Goal: Task Accomplishment & Management: Complete application form

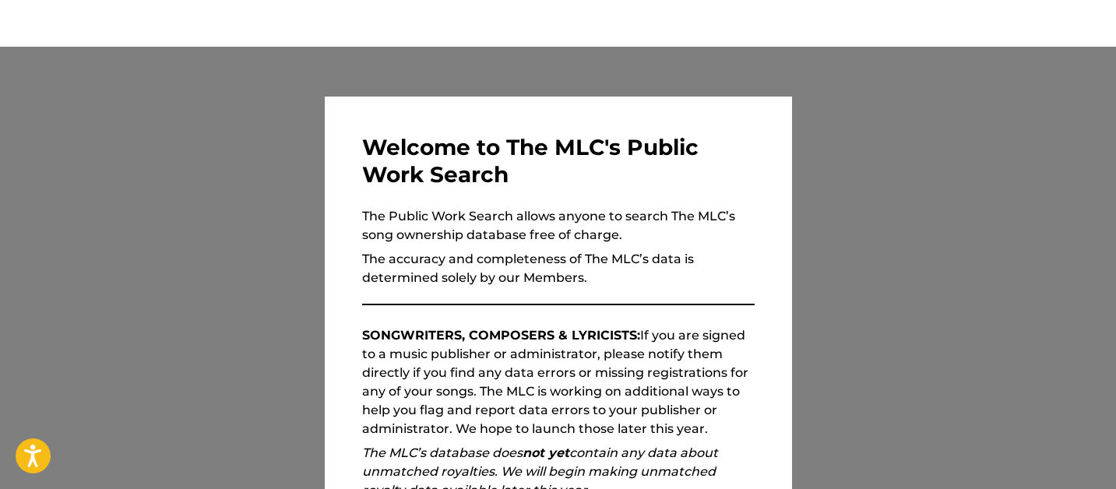
click at [205, 370] on div at bounding box center [558, 291] width 1116 height 489
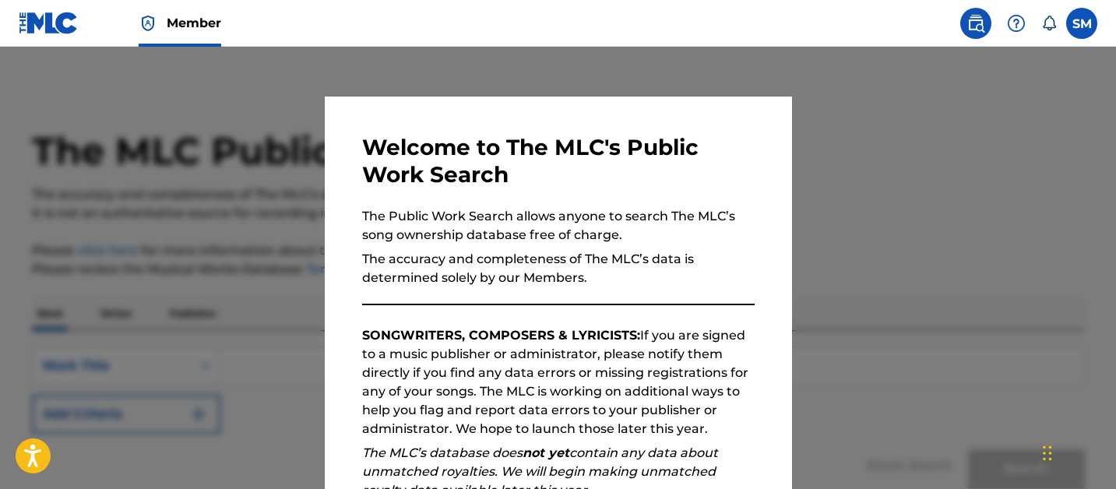
click at [328, 248] on div "Welcome to The MLC's Public Work Search The Public Work Search allows anyone to…" at bounding box center [558, 405] width 467 height 616
click at [93, 399] on div at bounding box center [558, 291] width 1116 height 489
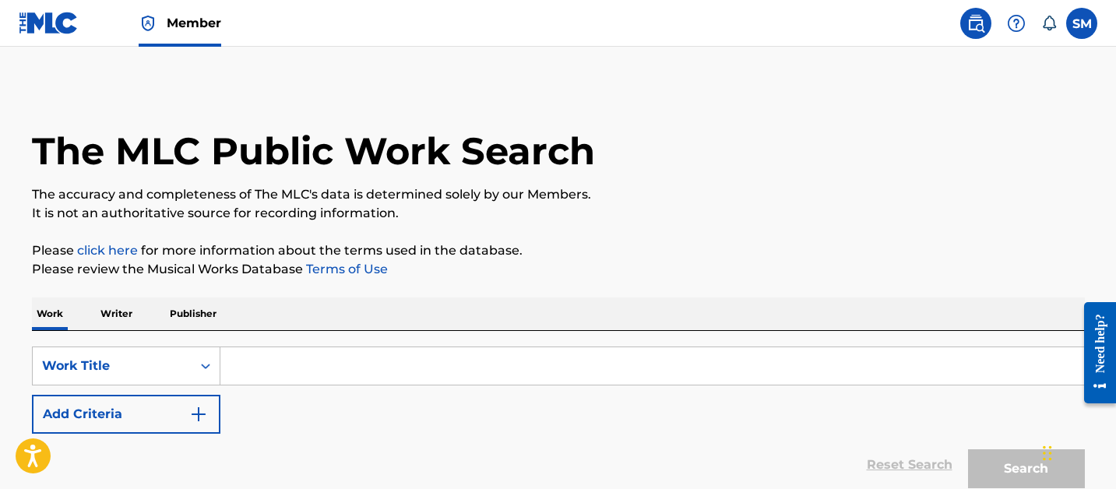
click at [229, 359] on input "Search Form" at bounding box center [652, 365] width 864 height 37
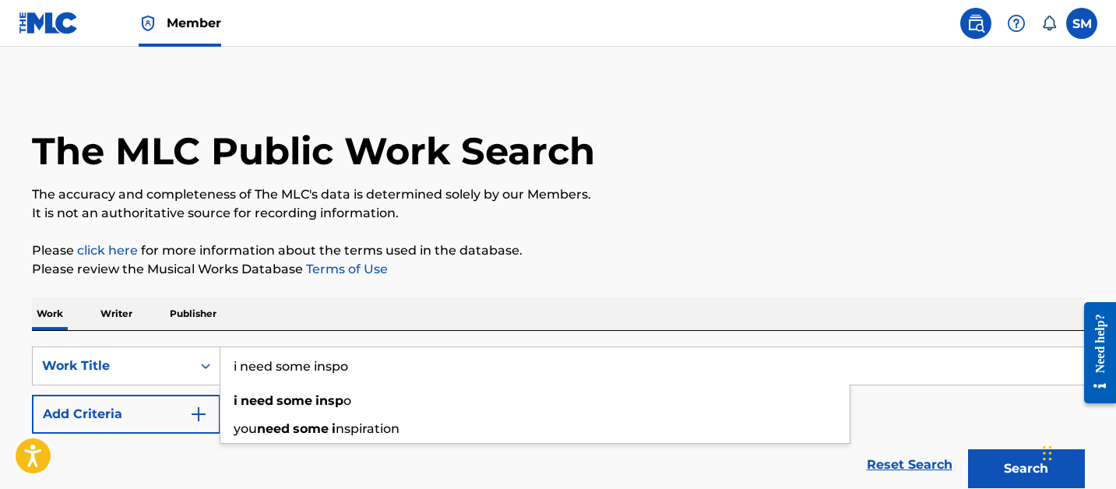
type input "i need some inspo"
click at [968, 449] on button "Search" at bounding box center [1026, 468] width 117 height 39
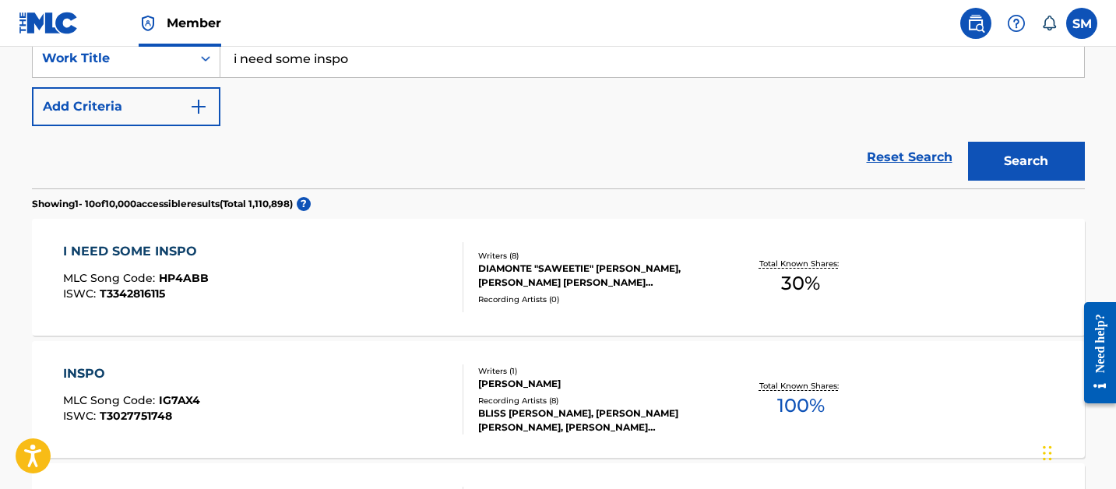
scroll to position [310, 0]
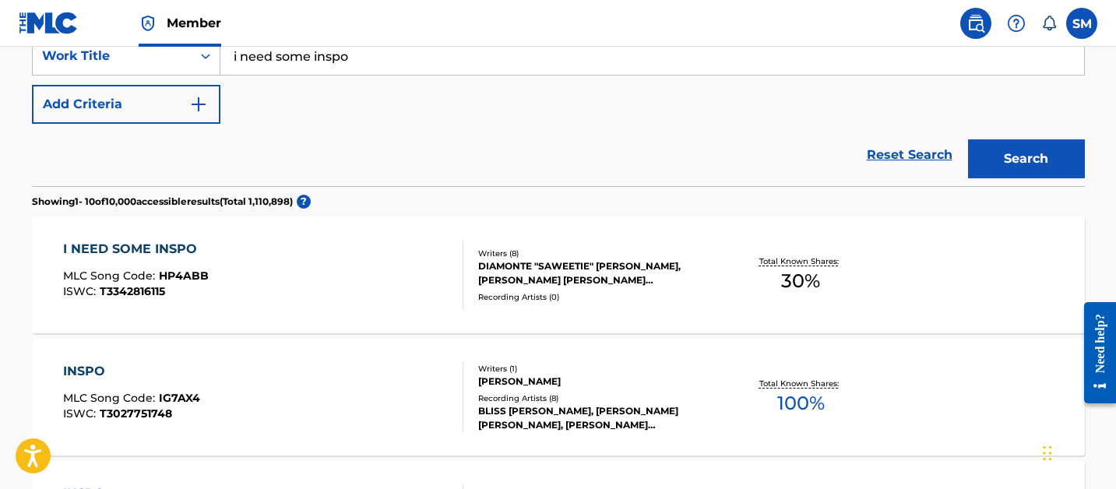
click at [563, 273] on div "DIAMONTE "SAWEETIE" HARPER, NIJA CHARLES, RICHARD ISONG OLOWARANTI MBU ISONG, G…" at bounding box center [595, 273] width 235 height 28
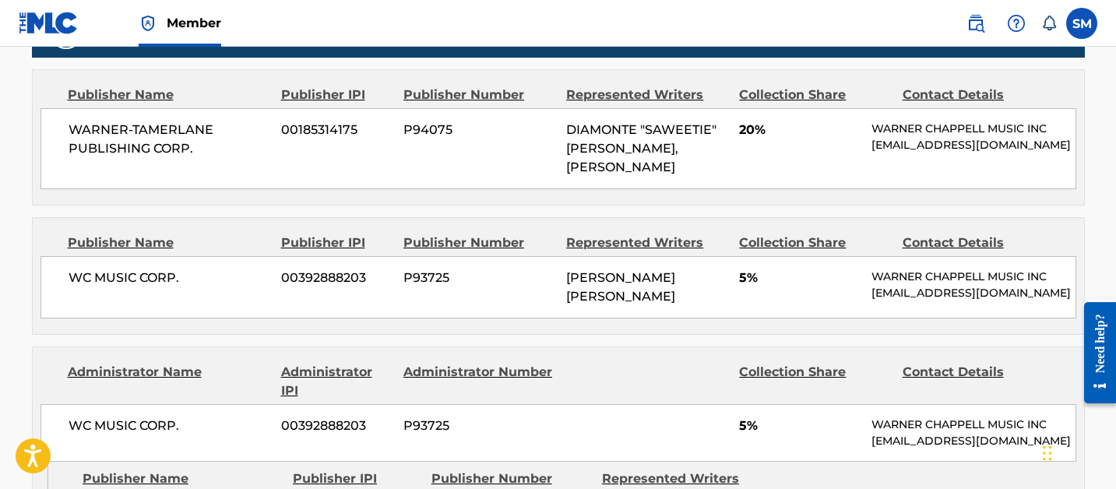
scroll to position [872, 0]
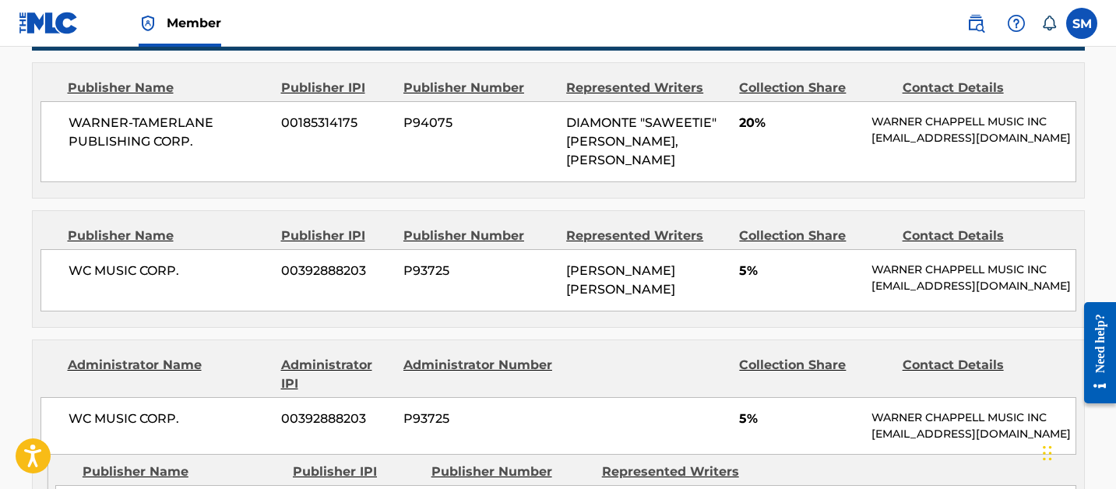
click at [591, 273] on span "DAOUD AYODELE MILES ANTHONY" at bounding box center [620, 279] width 109 height 33
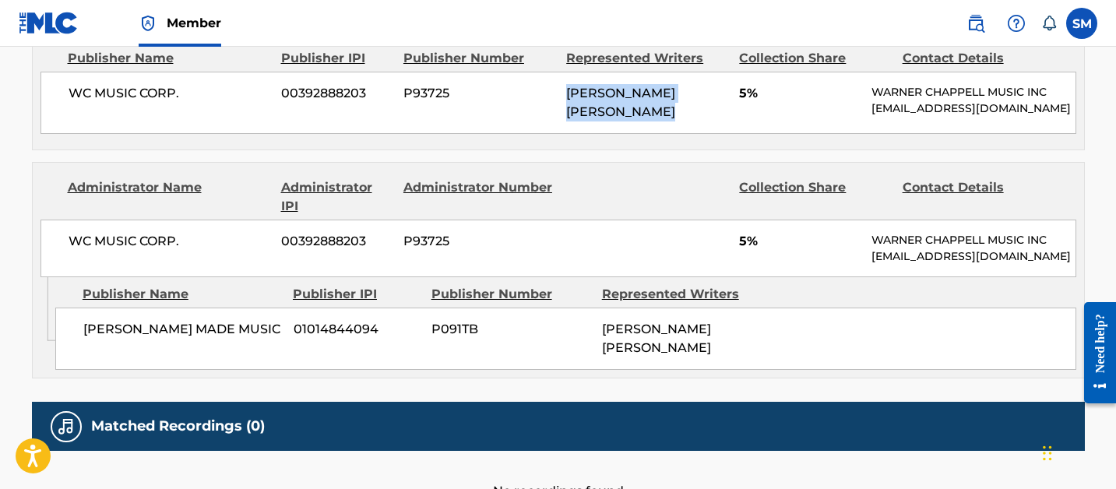
scroll to position [1054, 0]
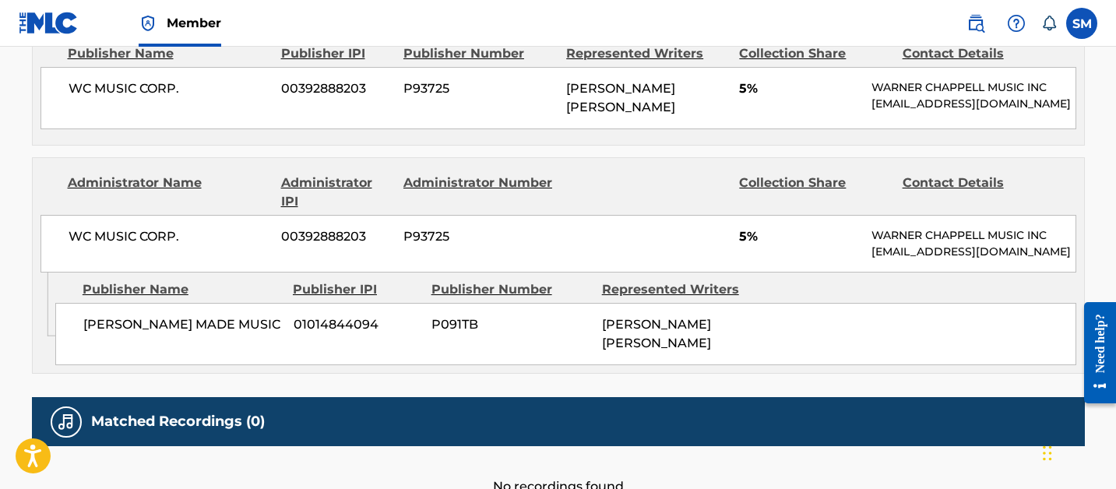
click at [639, 318] on span "DAOUD AYODELE MILES ANTHONY" at bounding box center [656, 333] width 109 height 33
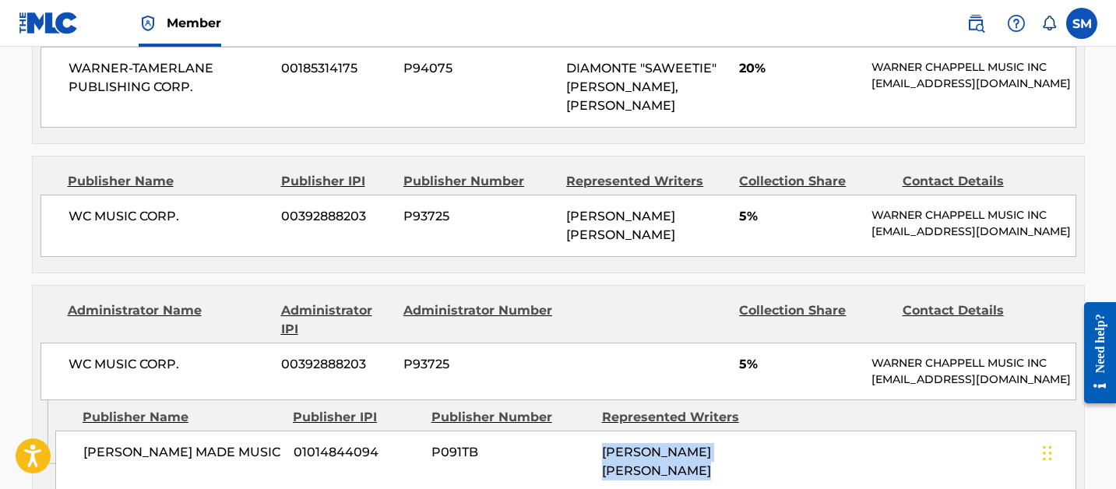
scroll to position [883, 0]
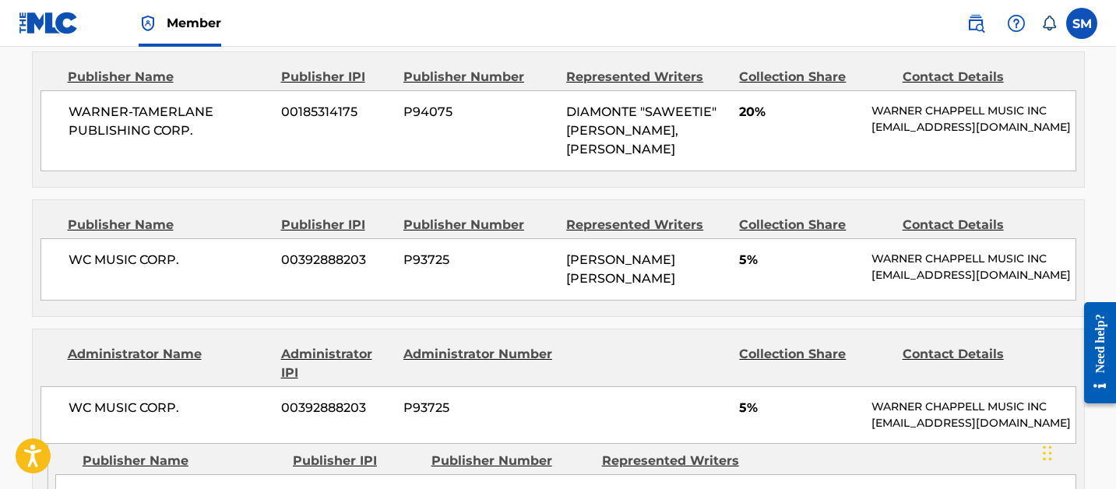
click at [628, 290] on div "WC MUSIC CORP. 00392888203 P93725 DAOUD AYODELE MILES ANTHONY 5% WARNER CHAPPEL…" at bounding box center [558, 269] width 1036 height 62
click at [670, 274] on div "DAOUD AYODELE MILES ANTHONY" at bounding box center [646, 269] width 161 height 37
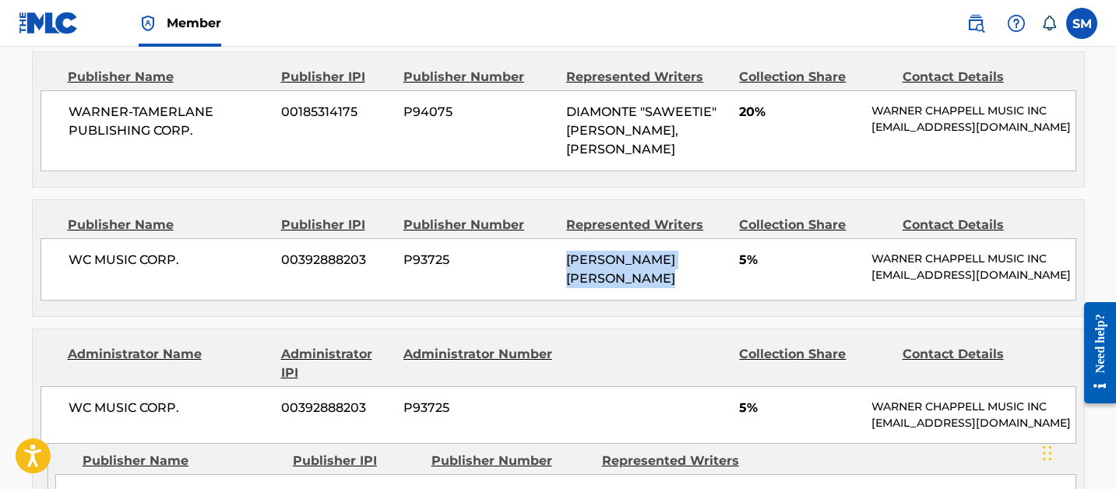
click at [670, 274] on div "DAOUD AYODELE MILES ANTHONY" at bounding box center [646, 269] width 161 height 37
click at [628, 273] on span "DAOUD AYODELE MILES ANTHONY" at bounding box center [620, 268] width 109 height 33
click at [690, 273] on div "DAOUD AYODELE MILES ANTHONY" at bounding box center [646, 269] width 161 height 37
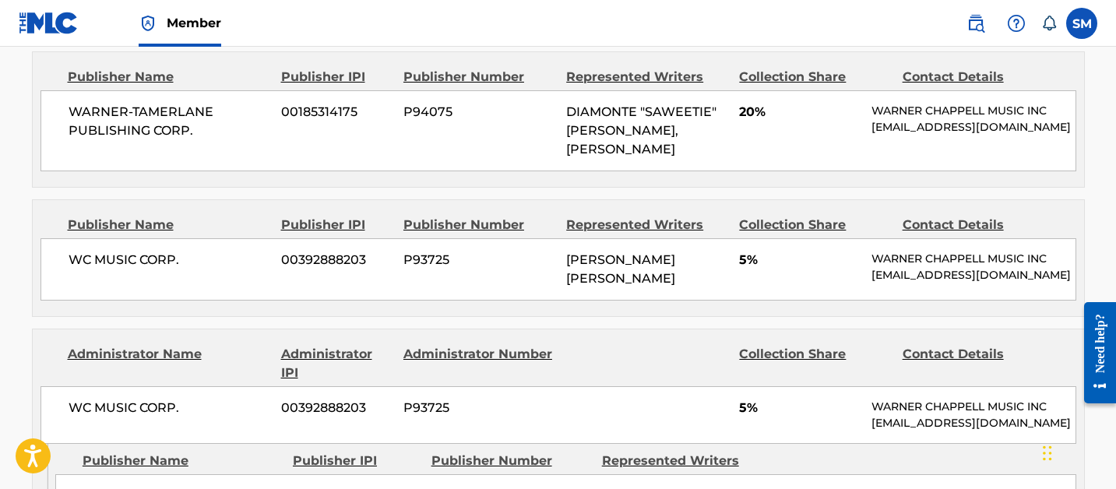
click at [690, 273] on div "DAOUD AYODELE MILES ANTHONY" at bounding box center [646, 269] width 161 height 37
click at [605, 135] on span "DIAMONTE "SAWEETIE" HARPER, DOUGLAS FORD" at bounding box center [641, 130] width 150 height 52
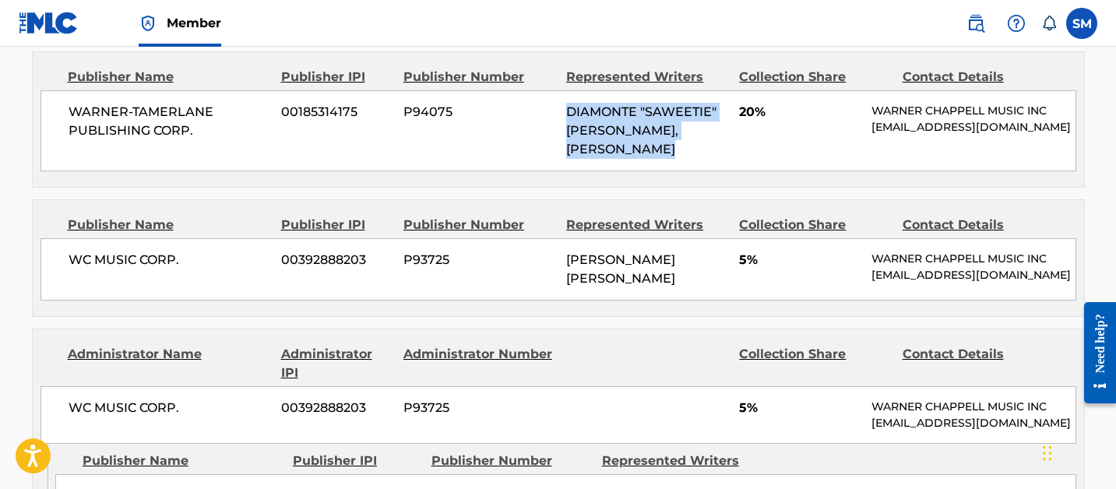
click at [605, 135] on span "DIAMONTE "SAWEETIE" HARPER, DOUGLAS FORD" at bounding box center [641, 130] width 150 height 52
click at [669, 135] on span "DIAMONTE "SAWEETIE" HARPER, DOUGLAS FORD" at bounding box center [641, 130] width 150 height 52
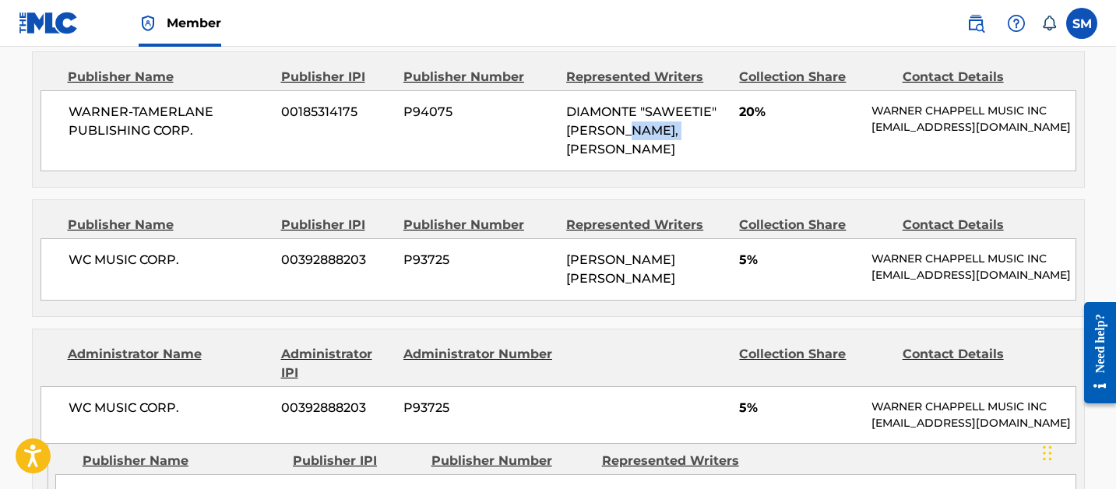
click at [669, 135] on span "DIAMONTE "SAWEETIE" HARPER, DOUGLAS FORD" at bounding box center [641, 130] width 150 height 52
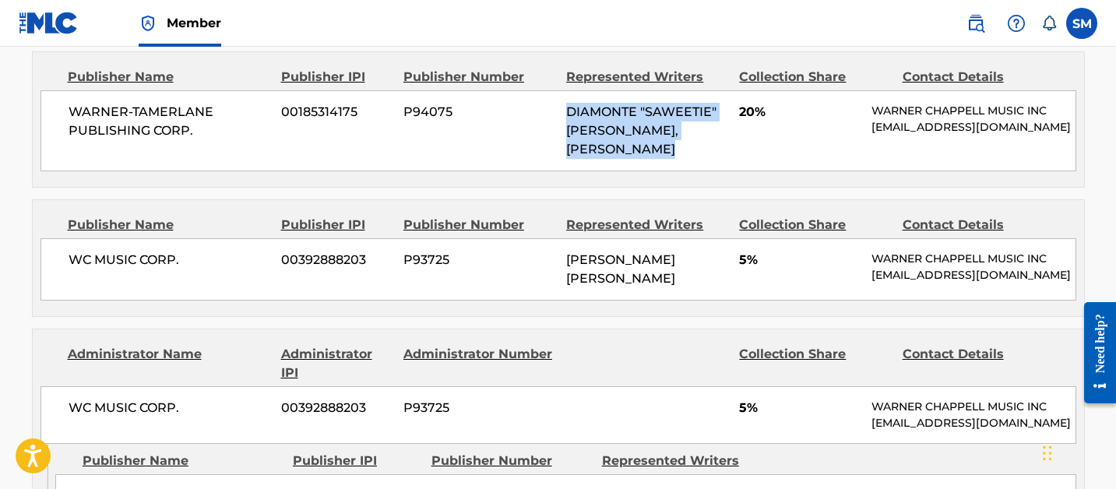
click at [669, 135] on span "DIAMONTE "SAWEETIE" HARPER, DOUGLAS FORD" at bounding box center [641, 130] width 150 height 52
click at [603, 133] on span "DIAMONTE "SAWEETIE" HARPER, DOUGLAS FORD" at bounding box center [641, 130] width 150 height 52
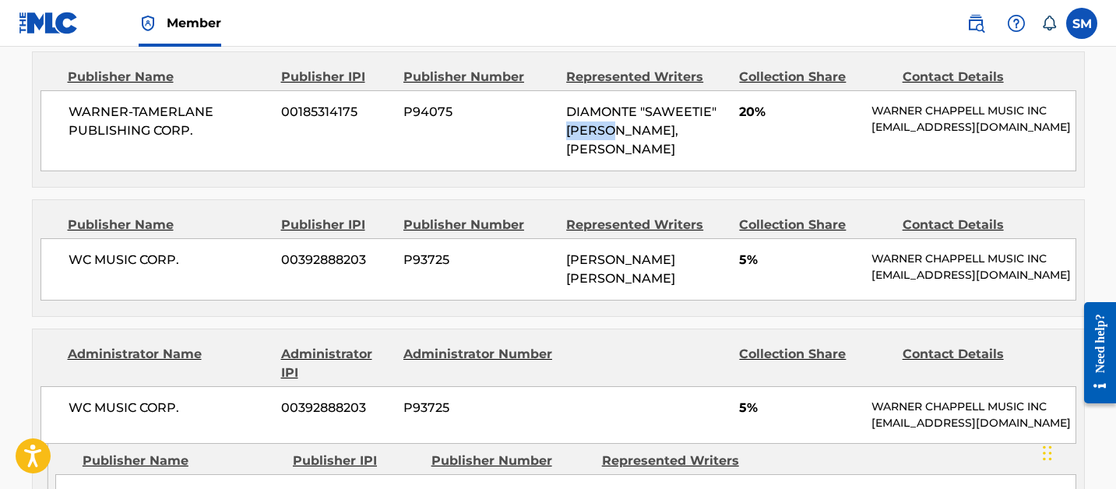
click at [603, 133] on span "DIAMONTE "SAWEETIE" HARPER, DOUGLAS FORD" at bounding box center [641, 130] width 150 height 52
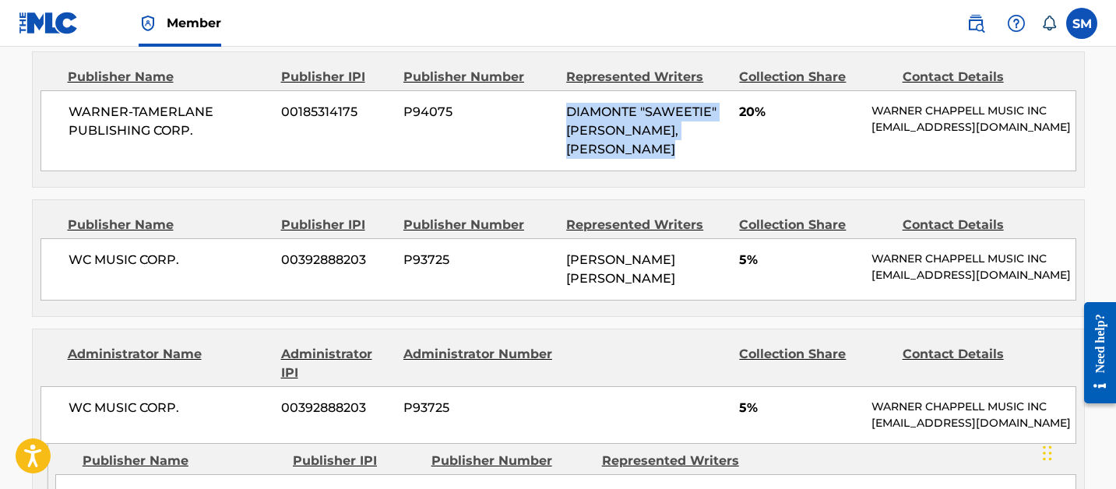
click at [603, 133] on span "DIAMONTE "SAWEETIE" HARPER, DOUGLAS FORD" at bounding box center [641, 130] width 150 height 52
click at [659, 133] on span "DIAMONTE "SAWEETIE" HARPER, DOUGLAS FORD" at bounding box center [641, 130] width 150 height 52
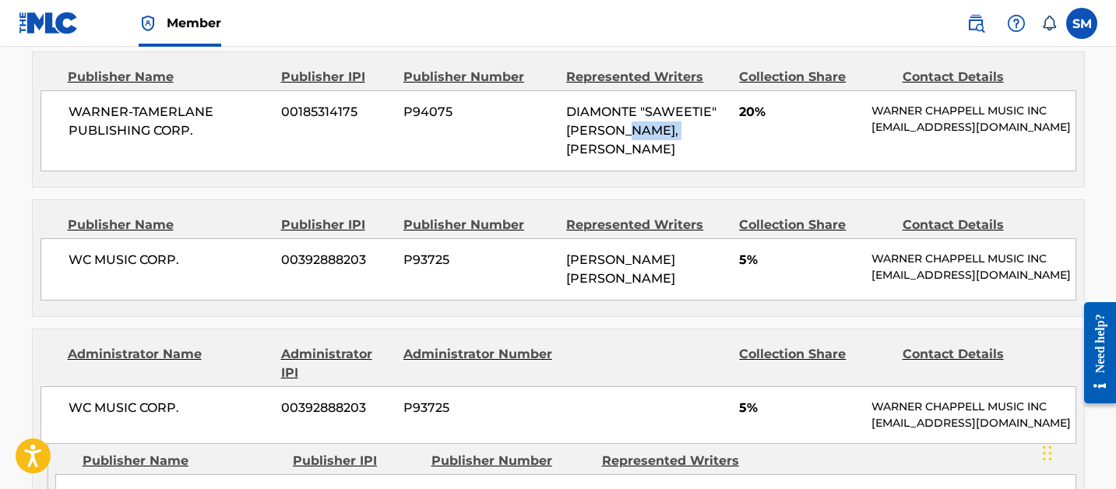
click at [659, 133] on span "DIAMONTE "SAWEETIE" HARPER, DOUGLAS FORD" at bounding box center [641, 130] width 150 height 52
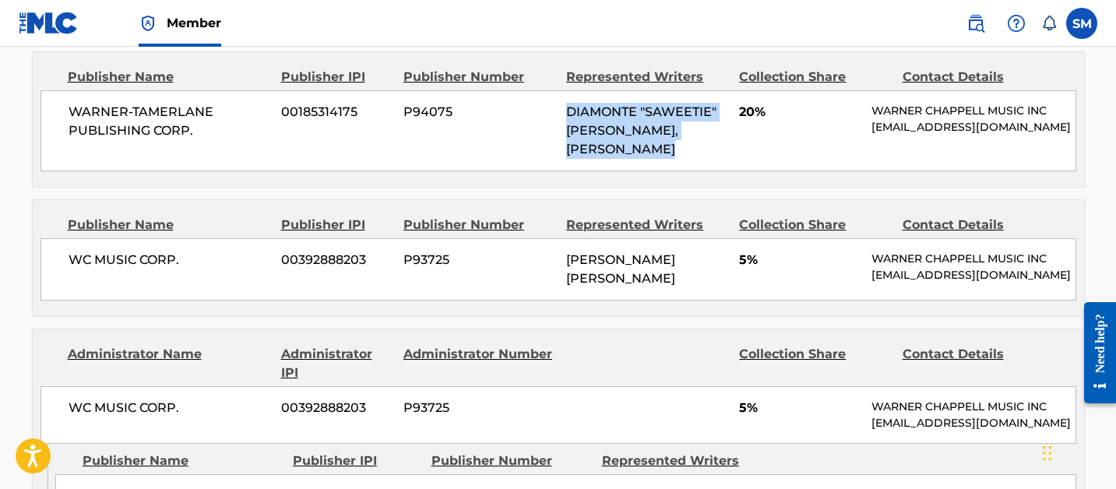
click at [659, 133] on span "DIAMONTE "SAWEETIE" HARPER, DOUGLAS FORD" at bounding box center [641, 130] width 150 height 52
click at [593, 131] on span "DIAMONTE "SAWEETIE" HARPER, DOUGLAS FORD" at bounding box center [641, 130] width 150 height 52
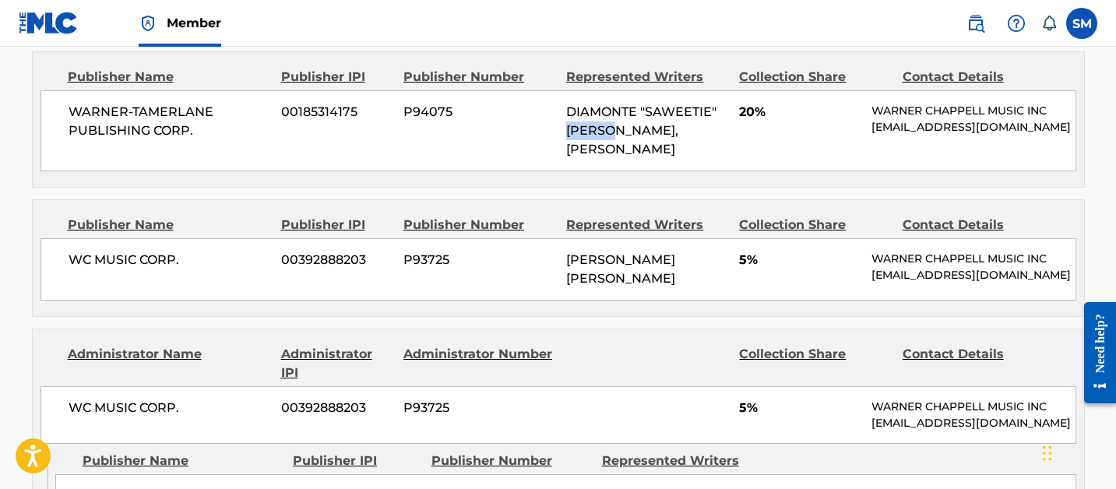
click at [593, 131] on span "DIAMONTE "SAWEETIE" HARPER, DOUGLAS FORD" at bounding box center [641, 130] width 150 height 52
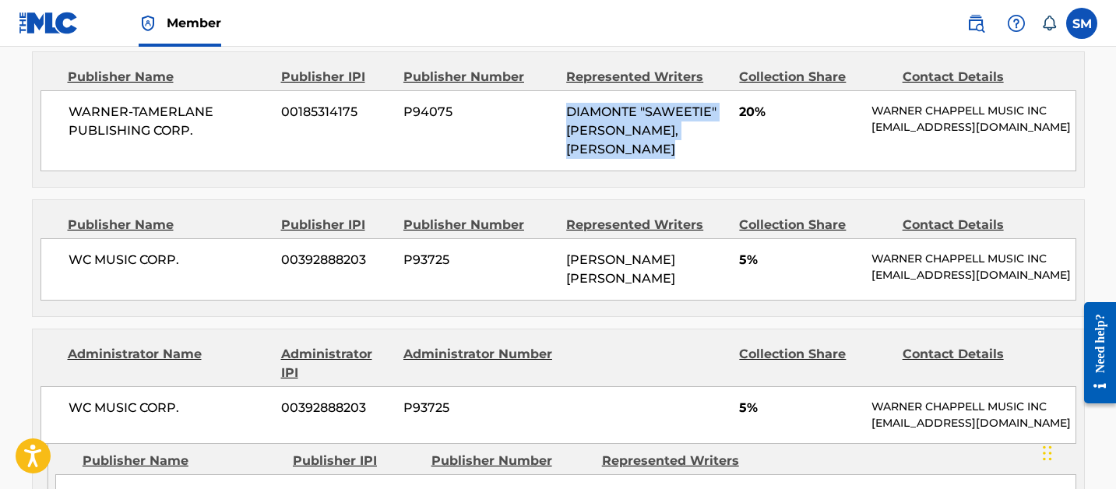
click at [593, 131] on span "DIAMONTE "SAWEETIE" HARPER, DOUGLAS FORD" at bounding box center [641, 130] width 150 height 52
click at [658, 133] on span "DIAMONTE "SAWEETIE" HARPER, DOUGLAS FORD" at bounding box center [641, 130] width 150 height 52
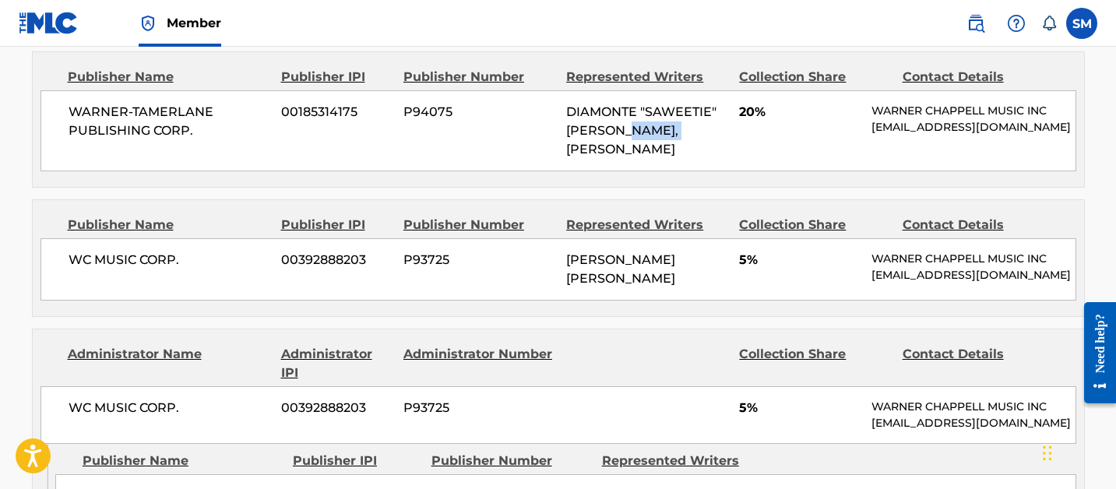
click at [658, 133] on span "DIAMONTE "SAWEETIE" HARPER, DOUGLAS FORD" at bounding box center [641, 130] width 150 height 52
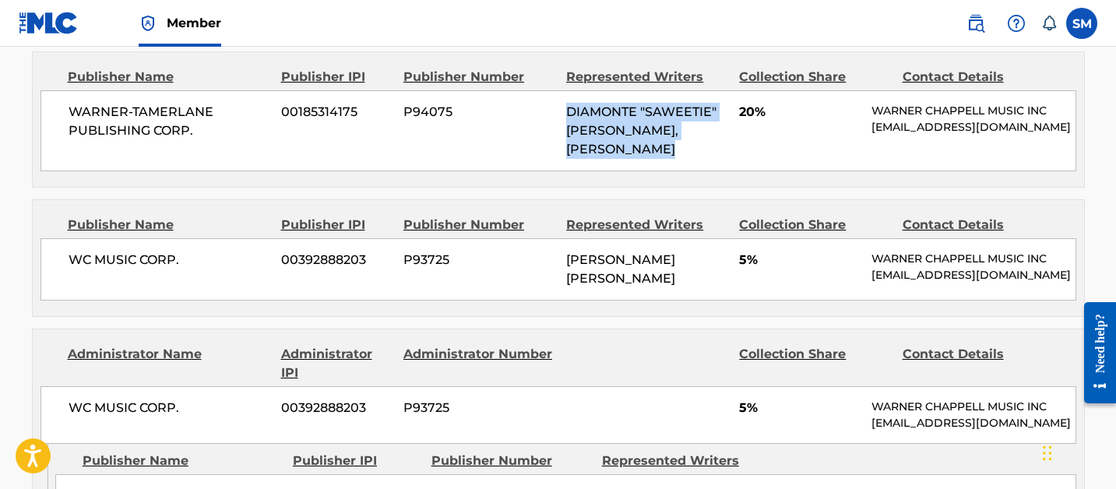
click at [658, 133] on span "DIAMONTE "SAWEETIE" HARPER, DOUGLAS FORD" at bounding box center [641, 130] width 150 height 52
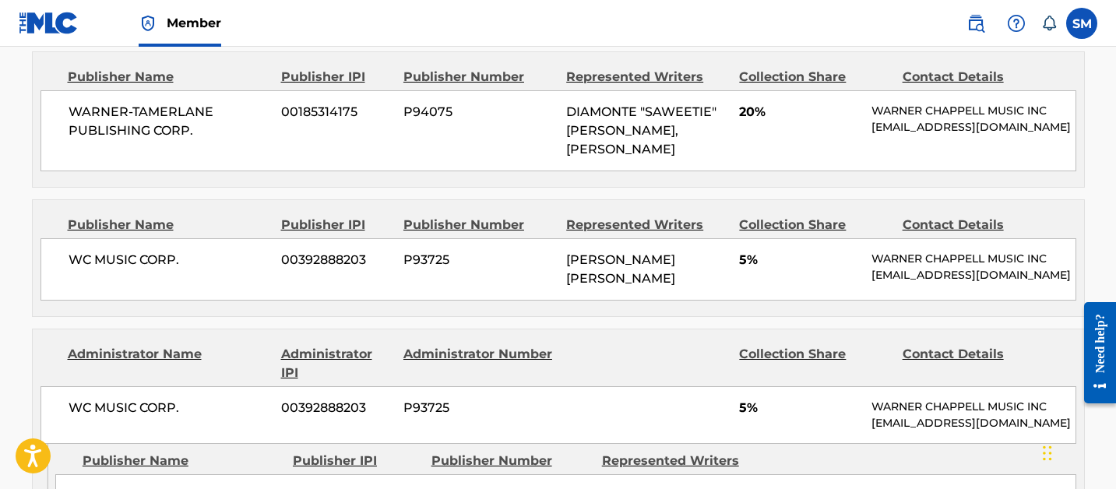
click at [596, 133] on span "DIAMONTE "SAWEETIE" HARPER, DOUGLAS FORD" at bounding box center [641, 130] width 150 height 52
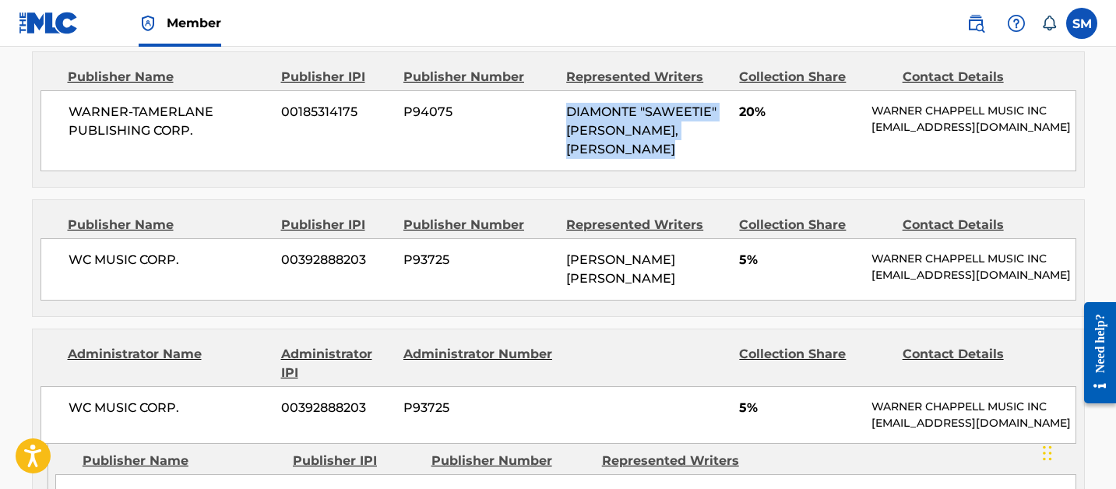
click at [596, 133] on span "DIAMONTE "SAWEETIE" HARPER, DOUGLAS FORD" at bounding box center [641, 130] width 150 height 52
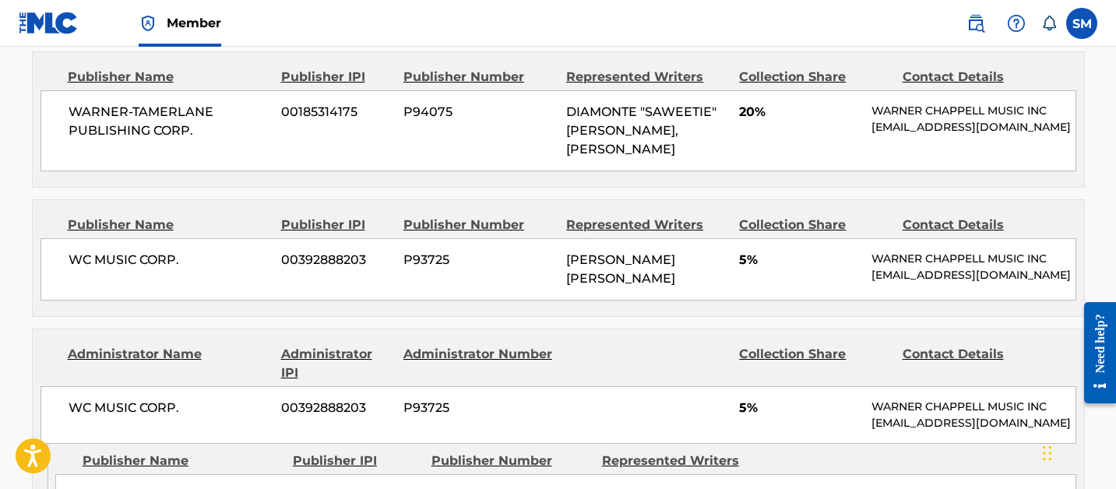
click at [648, 133] on span "DIAMONTE "SAWEETIE" HARPER, DOUGLAS FORD" at bounding box center [641, 130] width 150 height 52
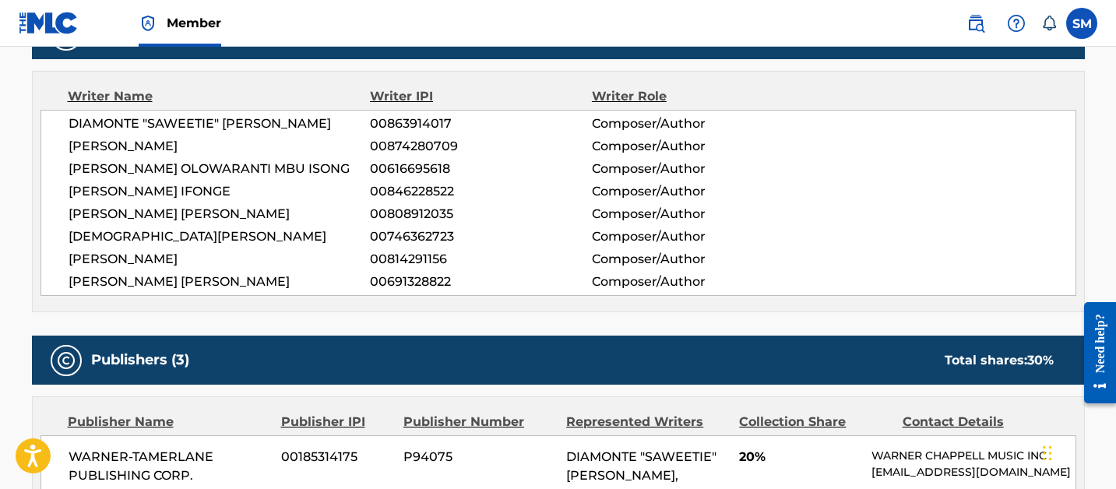
scroll to position [0, 0]
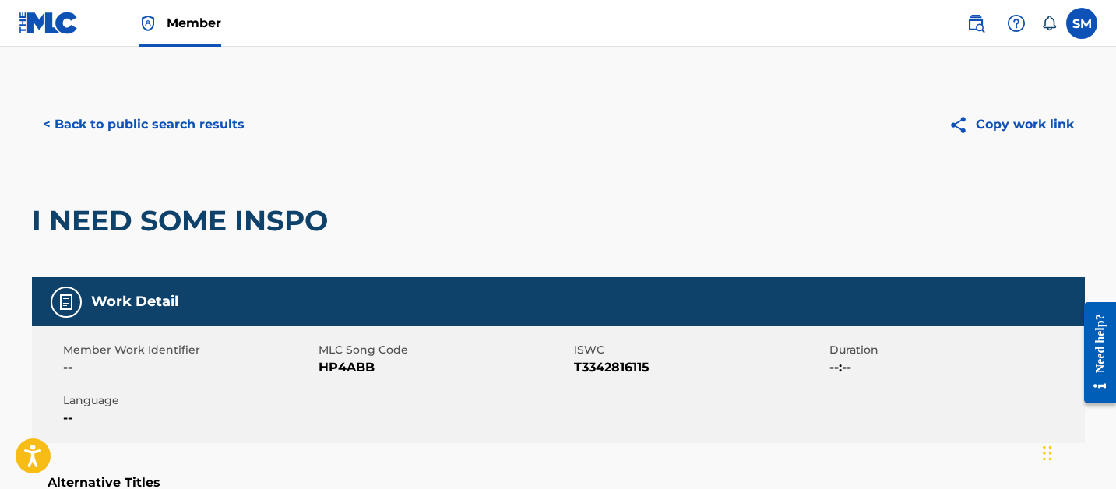
click at [336, 371] on span "HP4ABB" at bounding box center [444, 367] width 252 height 19
copy span "HP4ABB"
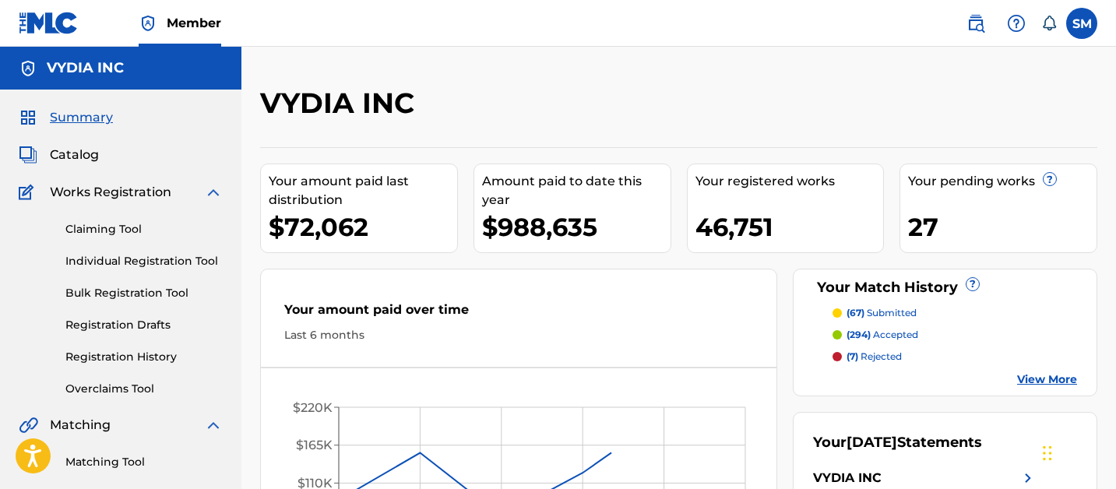
click at [80, 157] on span "Catalog" at bounding box center [74, 155] width 49 height 19
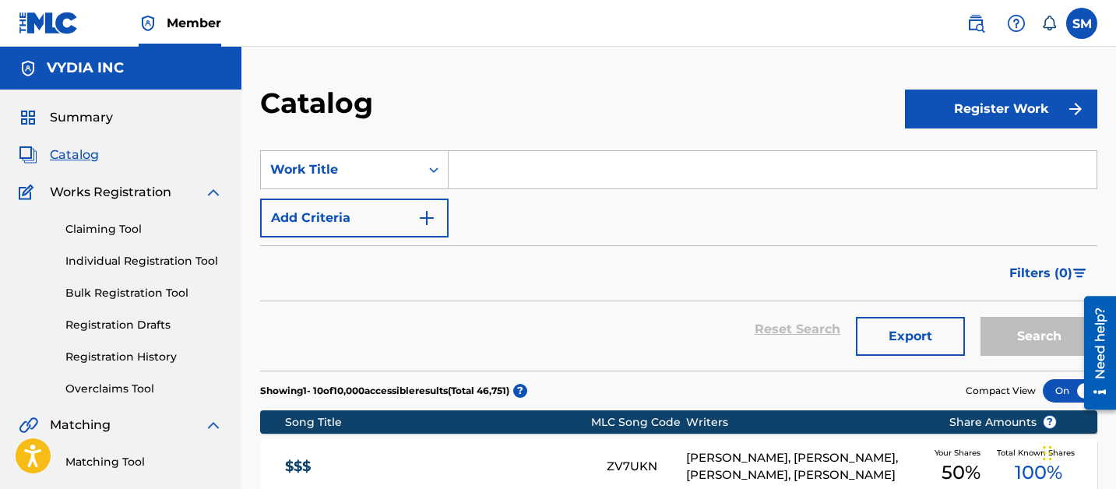
click at [106, 230] on link "Claiming Tool" at bounding box center [143, 229] width 157 height 16
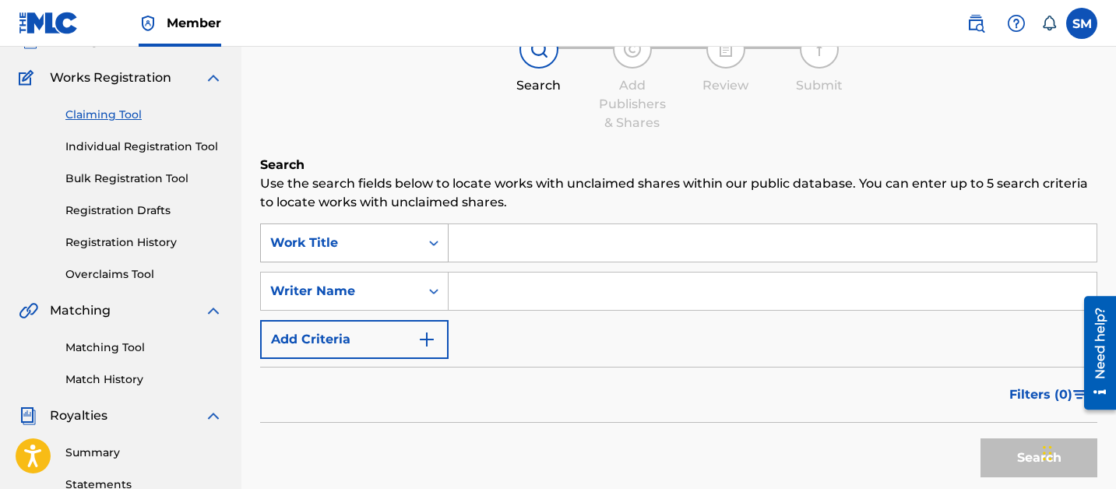
click at [387, 262] on div "Work Title" at bounding box center [354, 242] width 188 height 39
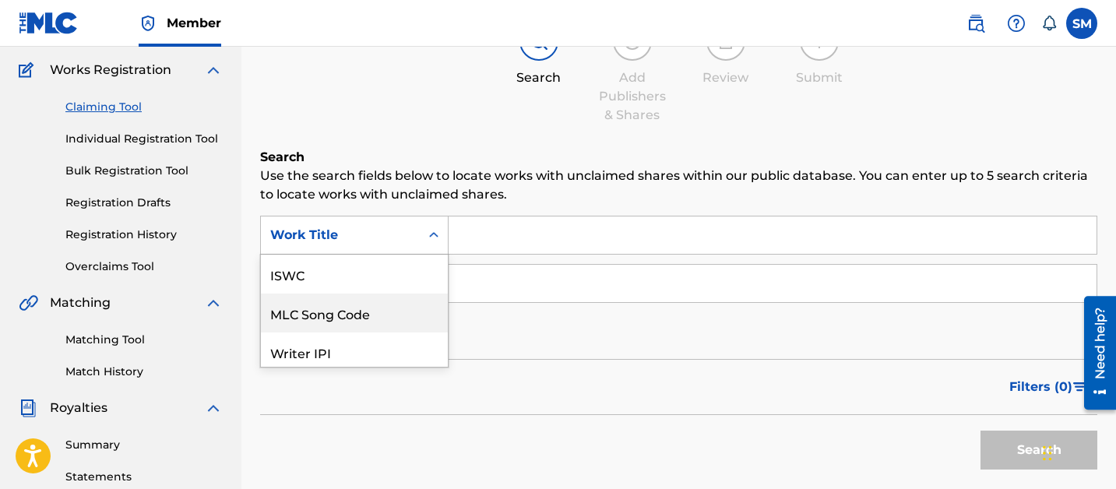
scroll to position [39, 0]
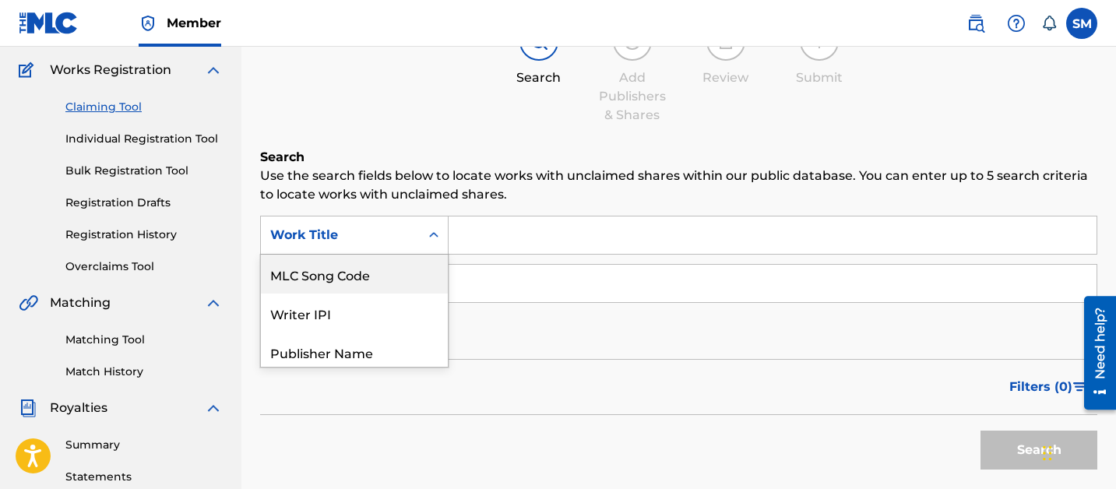
click at [365, 284] on div "MLC Song Code" at bounding box center [354, 274] width 187 height 39
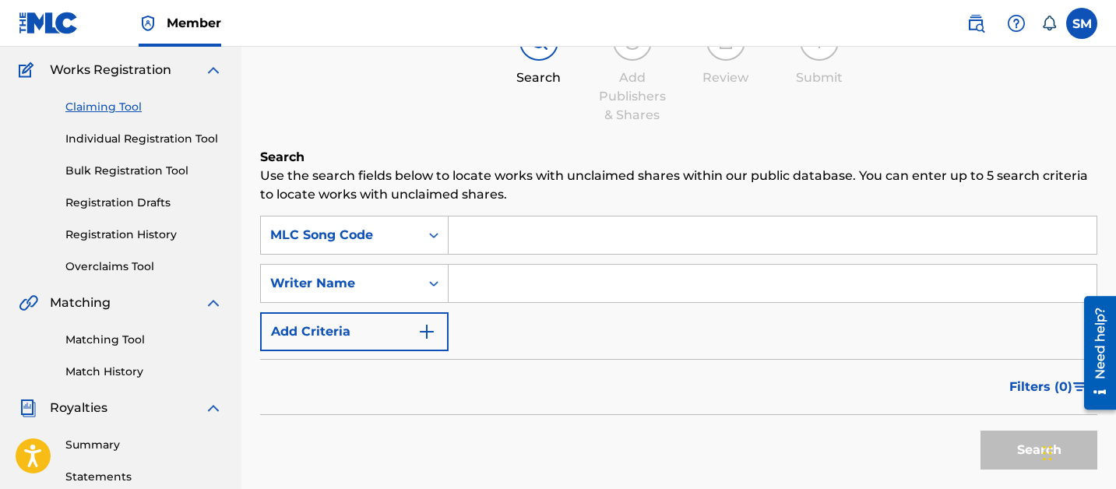
click at [494, 242] on input "Search Form" at bounding box center [773, 234] width 648 height 37
paste input "HP4ABB"
type input "HP4ABB"
click at [980, 431] on button "Search" at bounding box center [1038, 450] width 117 height 39
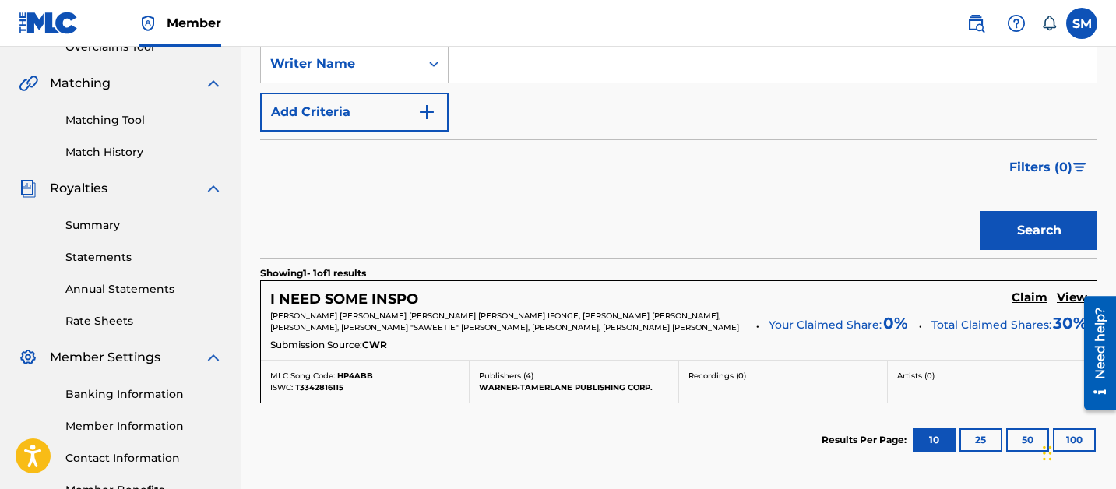
scroll to position [341, 0]
click at [1031, 296] on h5 "Claim" at bounding box center [1030, 298] width 36 height 15
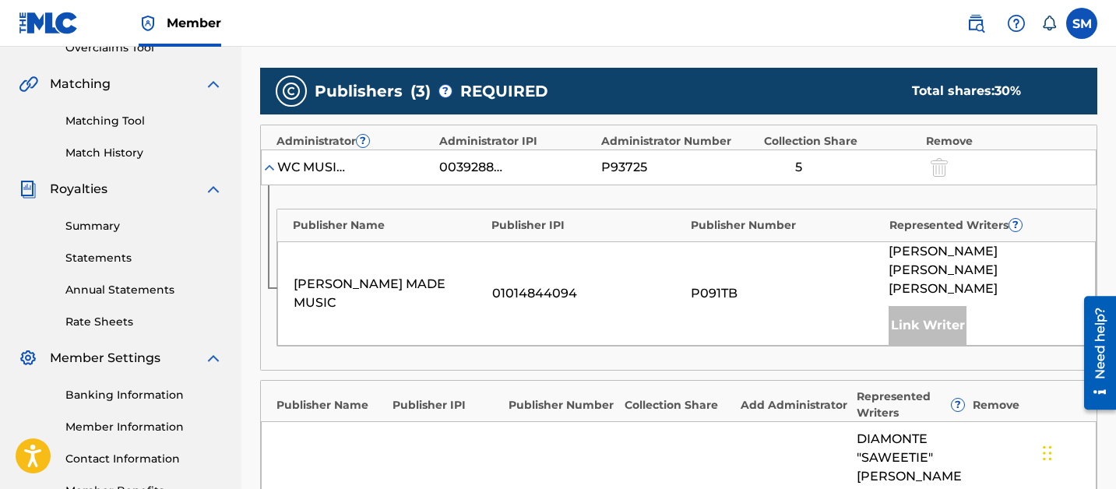
scroll to position [898, 0]
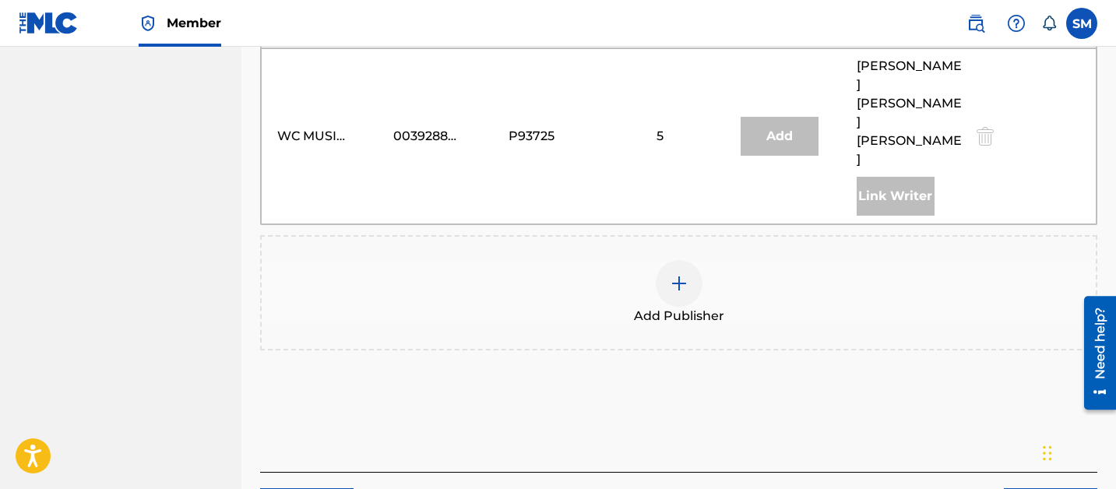
click at [680, 274] on img at bounding box center [679, 283] width 19 height 19
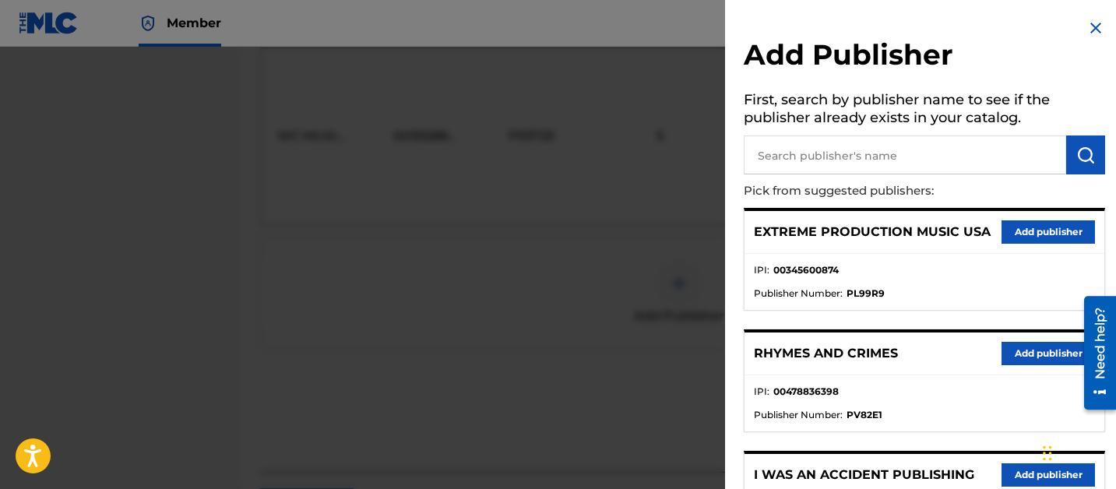
click at [853, 170] on input "text" at bounding box center [905, 154] width 322 height 39
paste input "Anomaly Publishing"
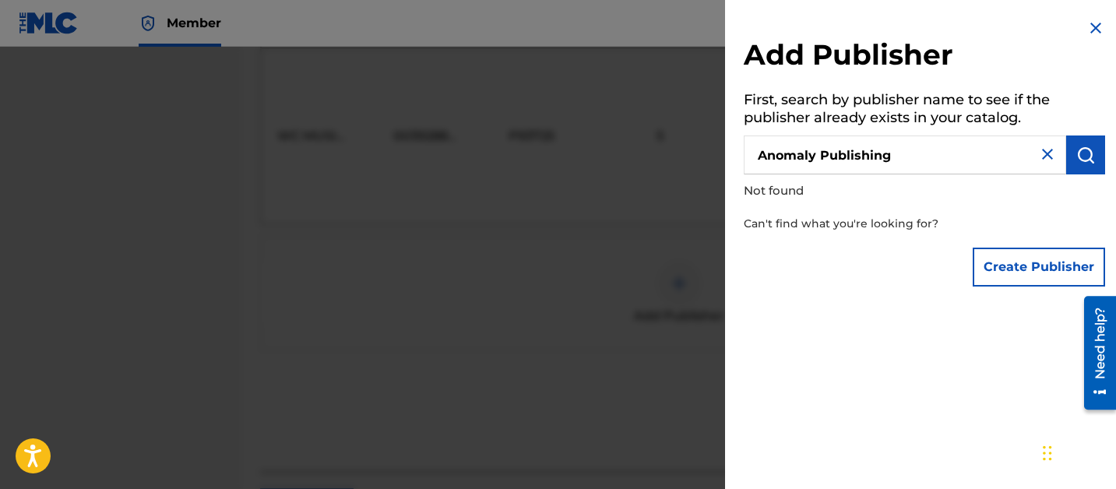
click at [946, 140] on input "Anomaly Publishing" at bounding box center [905, 154] width 322 height 39
click at [945, 173] on input "Anomaly Publishing" at bounding box center [905, 154] width 322 height 39
type input "Anomaly Publishin"
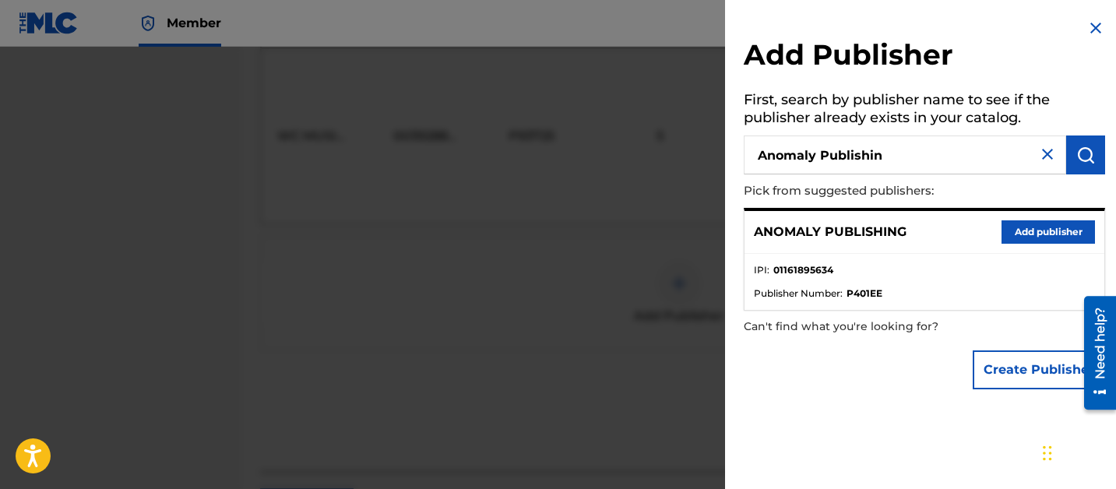
click at [1042, 233] on button "Add publisher" at bounding box center [1047, 231] width 93 height 23
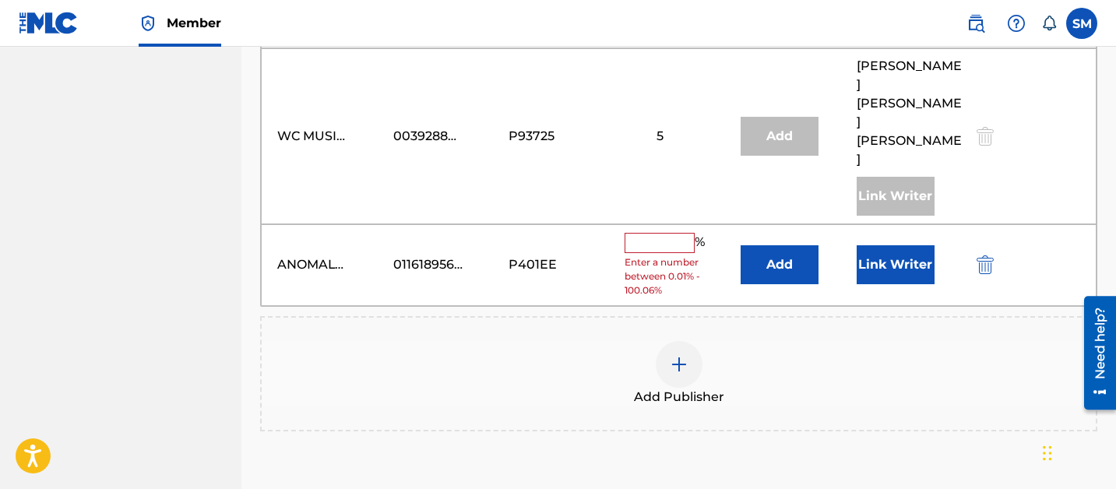
click at [808, 245] on button "Add" at bounding box center [780, 264] width 78 height 39
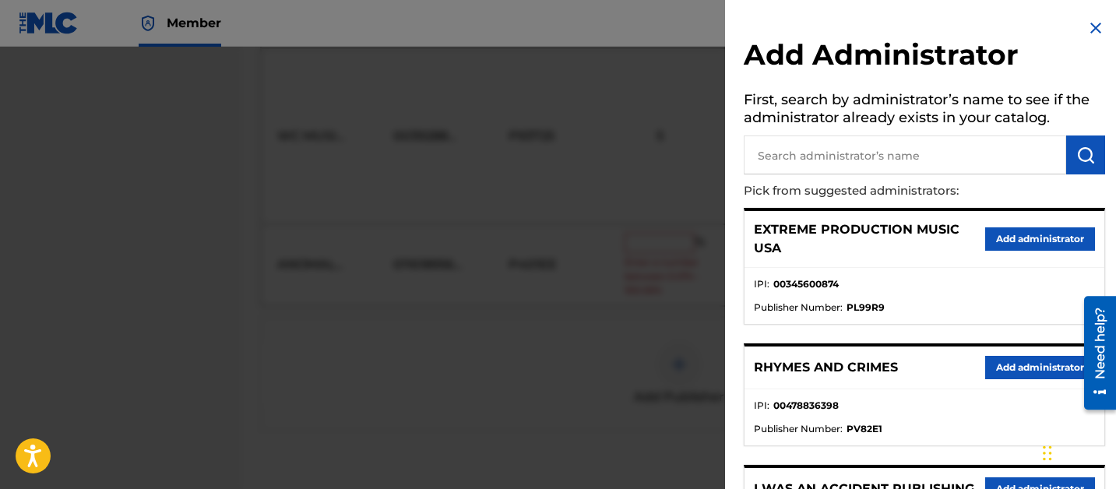
click at [906, 164] on input "text" at bounding box center [905, 154] width 322 height 39
type input "songs of vydia"
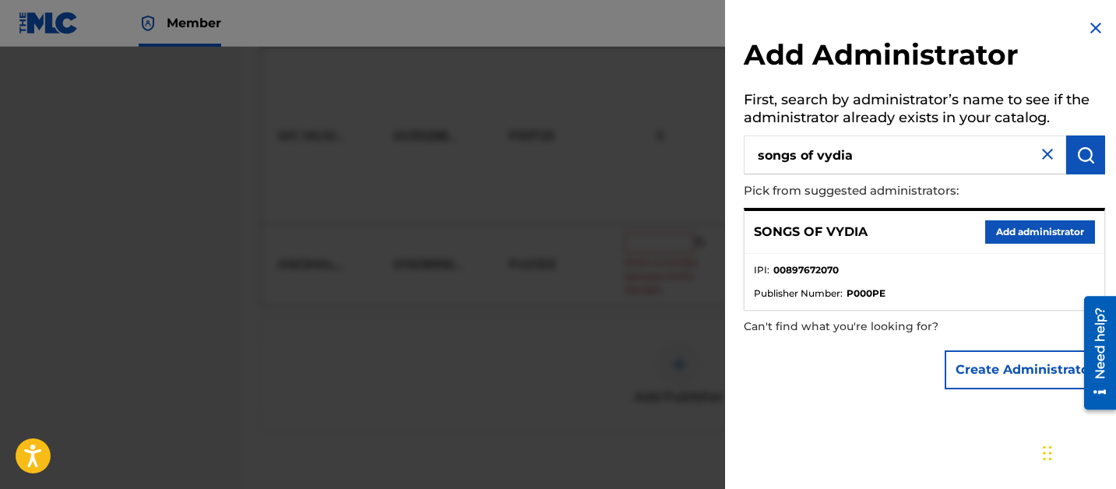
click at [994, 230] on button "Add administrator" at bounding box center [1040, 231] width 110 height 23
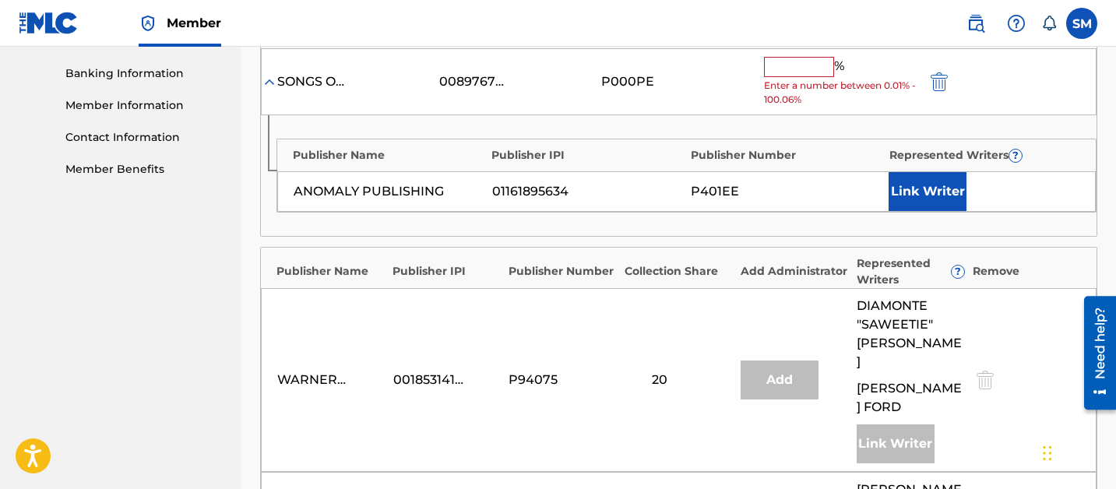
scroll to position [548, 0]
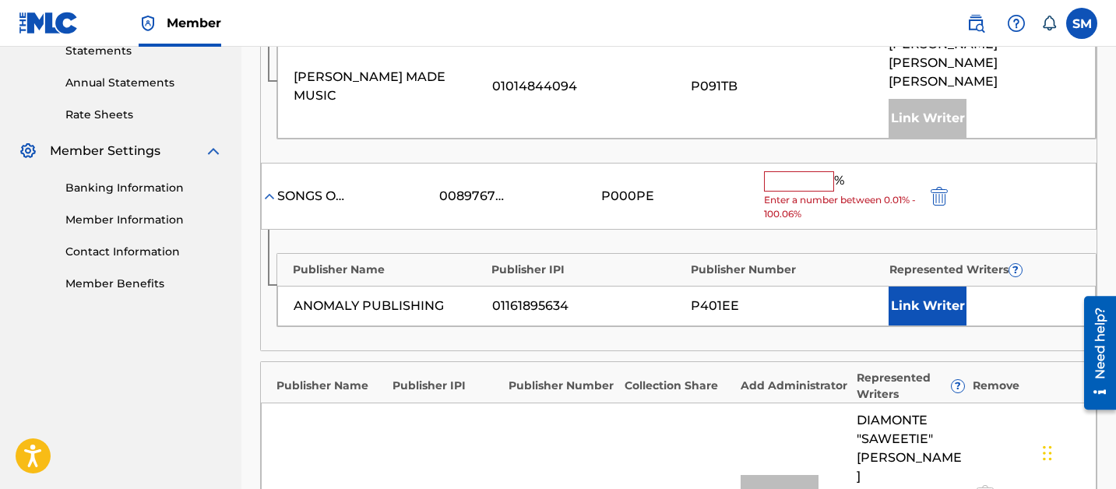
click at [793, 171] on input "text" at bounding box center [799, 181] width 70 height 20
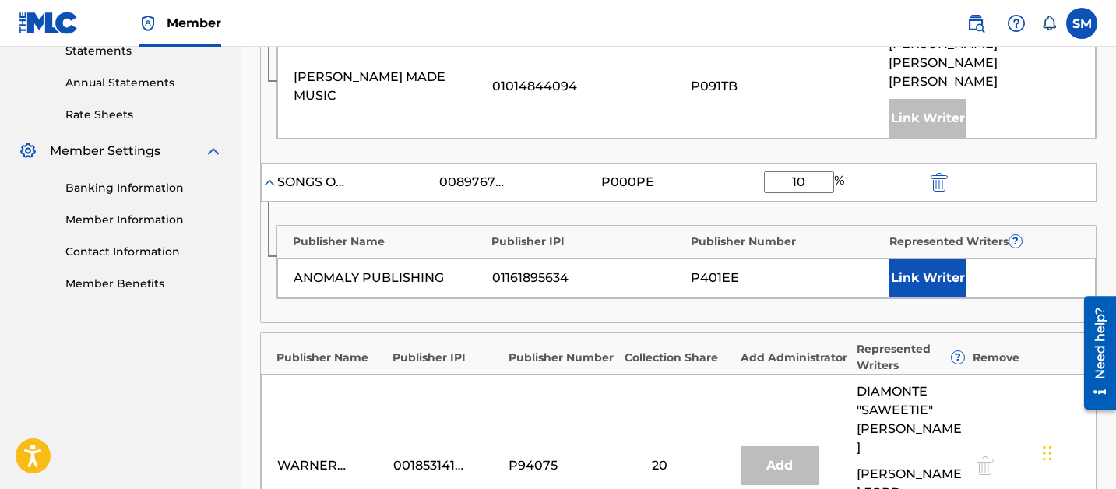
type input "10"
click at [929, 259] on button "Link Writer" at bounding box center [927, 278] width 78 height 39
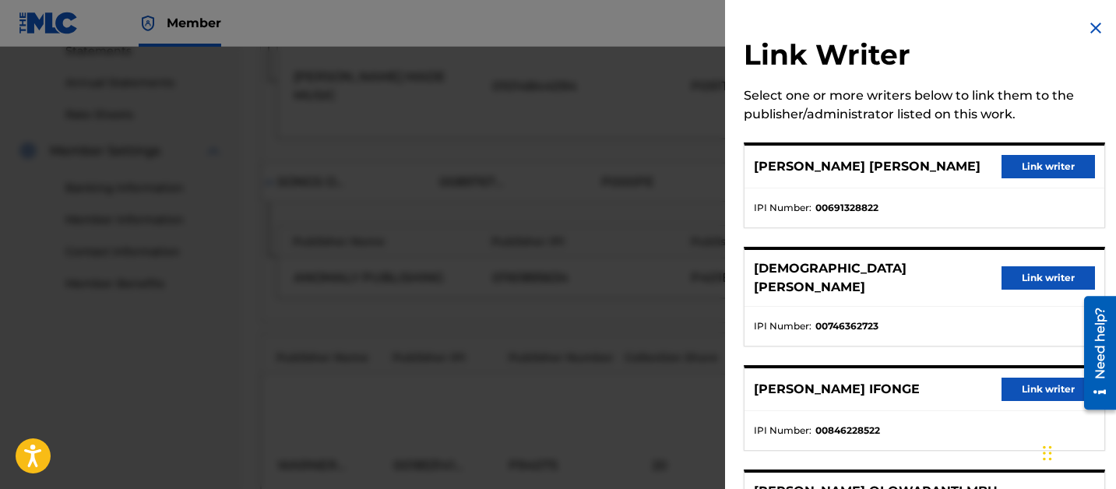
click at [1037, 164] on button "Link writer" at bounding box center [1047, 166] width 93 height 23
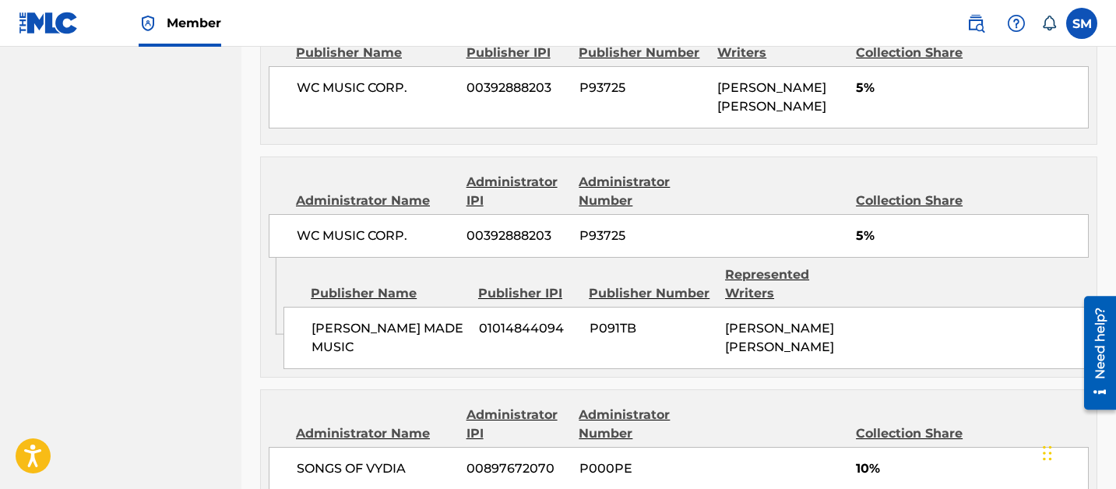
scroll to position [1283, 0]
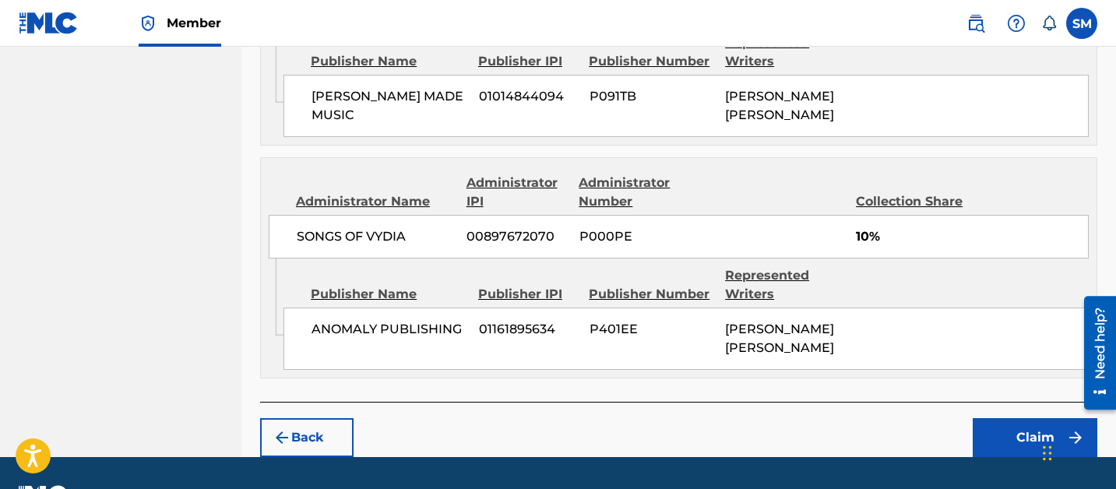
click at [1005, 418] on button "Claim" at bounding box center [1035, 437] width 125 height 39
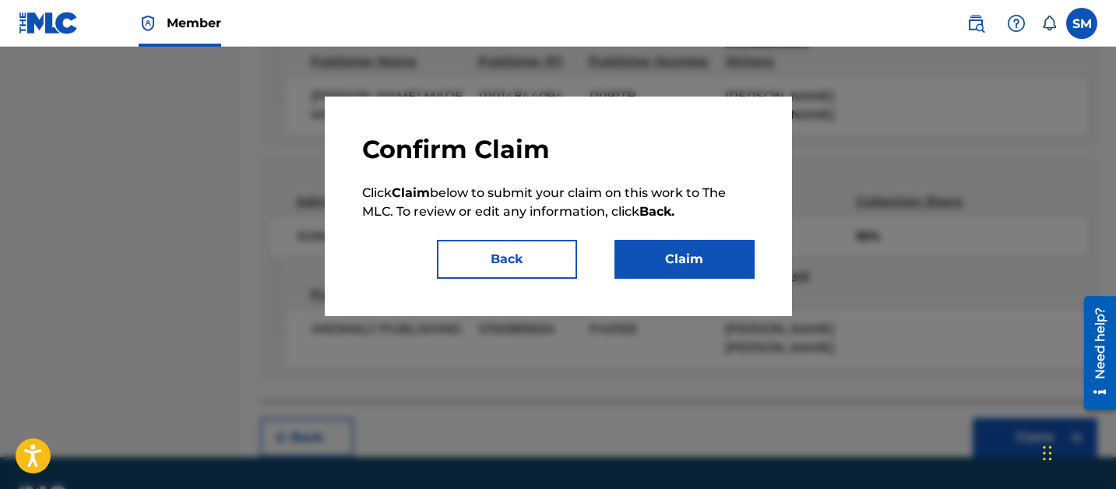
click at [713, 270] on button "Claim" at bounding box center [684, 259] width 140 height 39
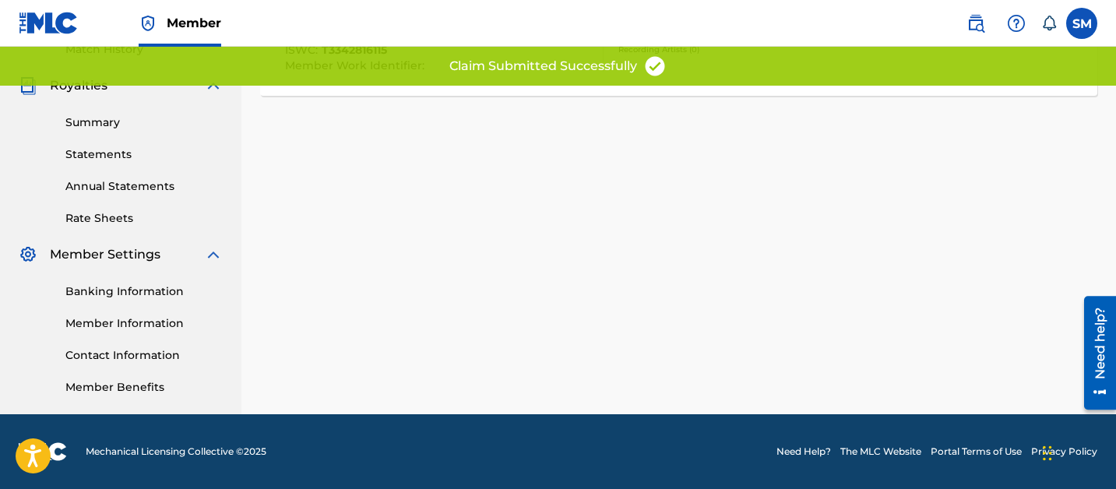
scroll to position [0, 0]
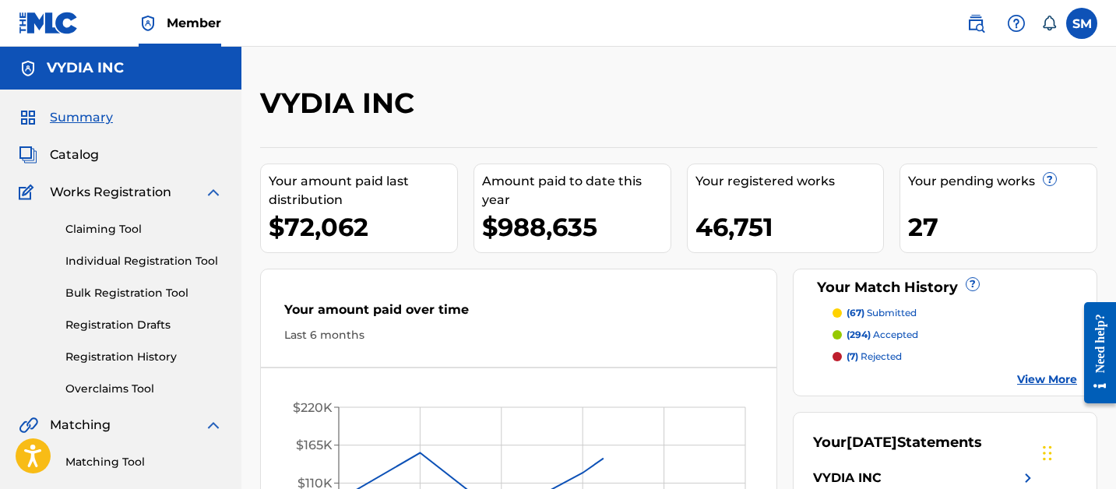
click at [93, 153] on span "Catalog" at bounding box center [74, 155] width 49 height 19
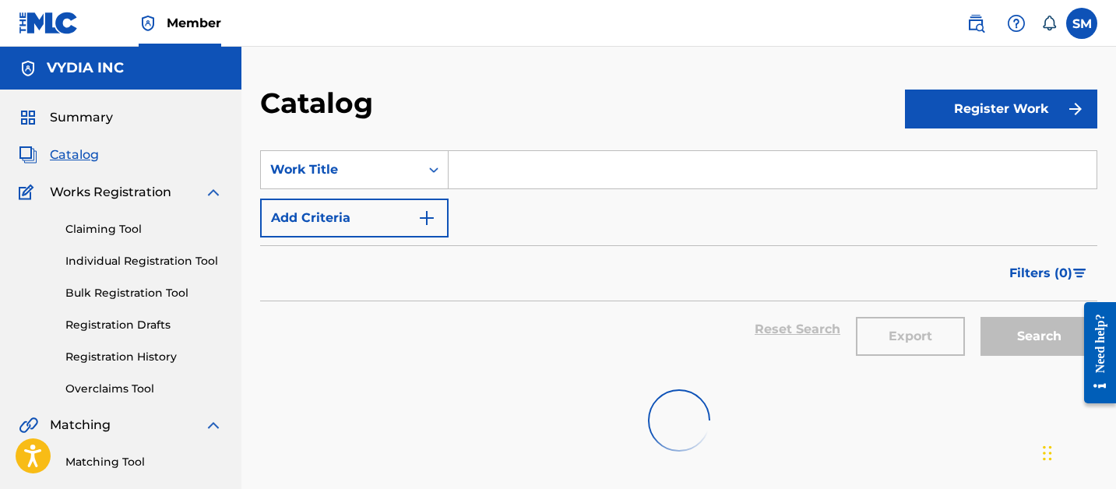
click at [477, 168] on input "Search Form" at bounding box center [773, 169] width 648 height 37
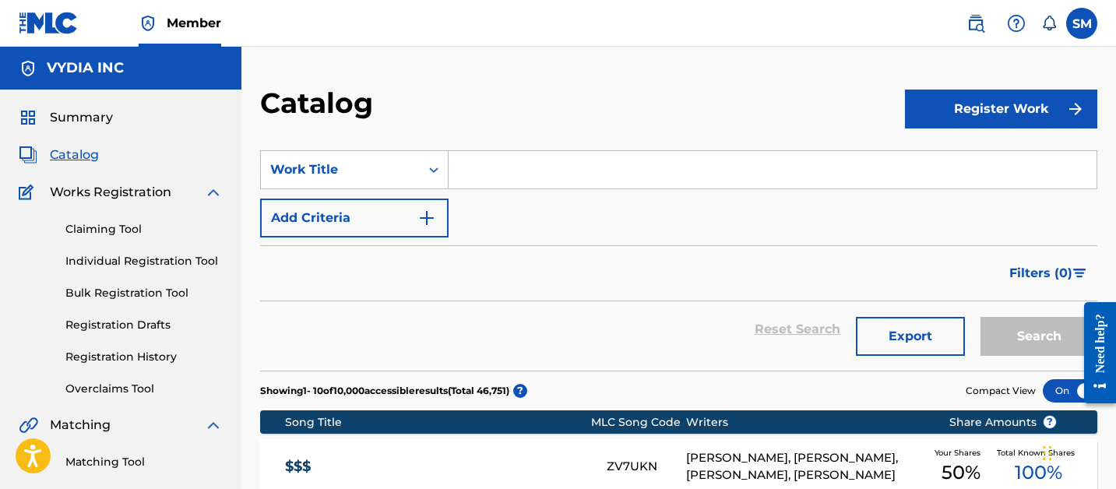
paste input "Who You Share It With"
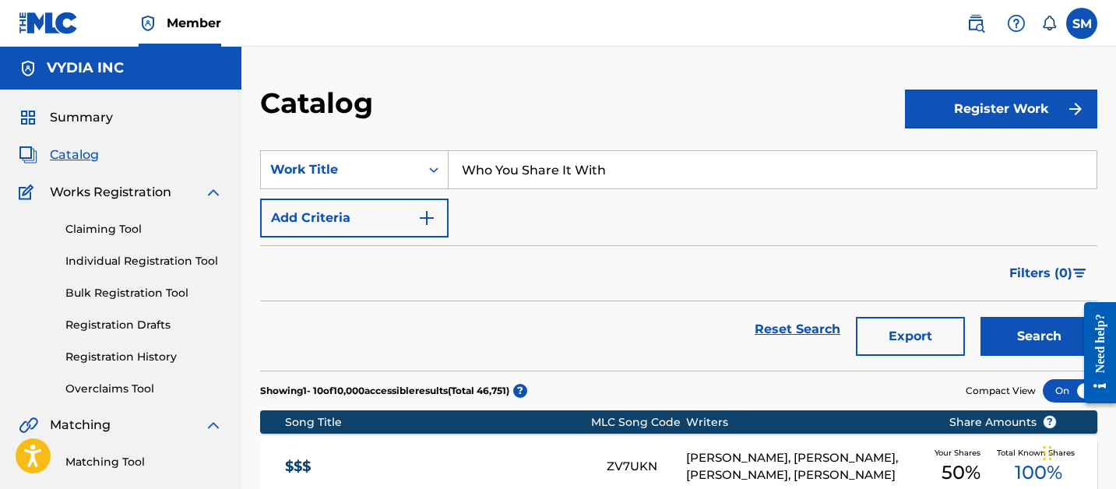
type input "Who You Share It With"
click at [980, 317] on button "Search" at bounding box center [1038, 336] width 117 height 39
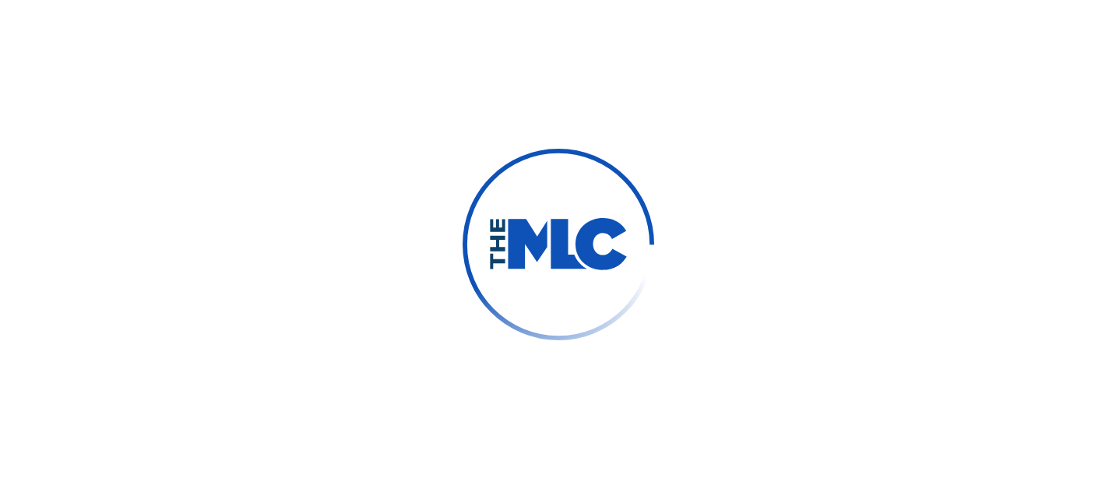
click at [252, 228] on div at bounding box center [558, 244] width 1116 height 489
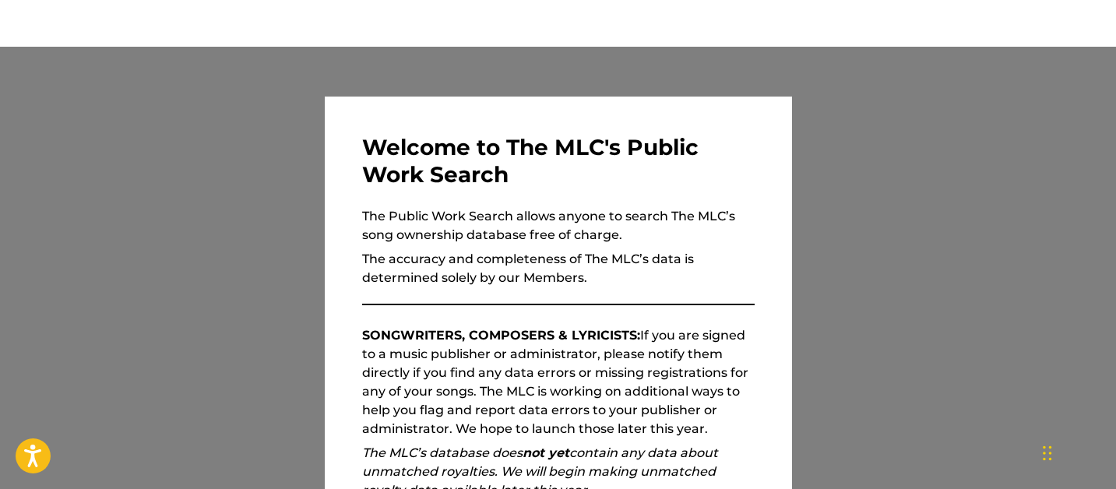
click at [203, 350] on div at bounding box center [558, 291] width 1116 height 489
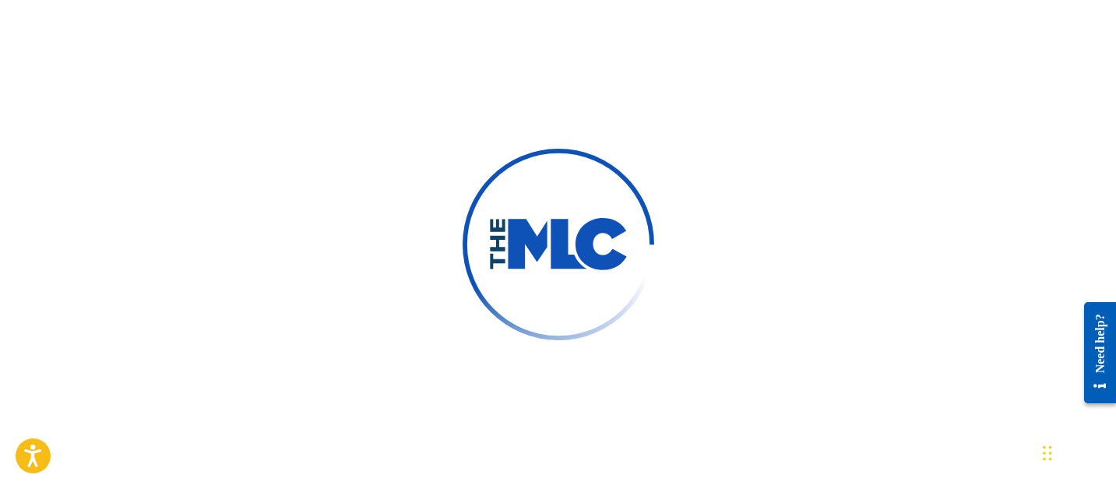
click at [378, 266] on div at bounding box center [558, 244] width 1116 height 489
